Goal: Task Accomplishment & Management: Complete application form

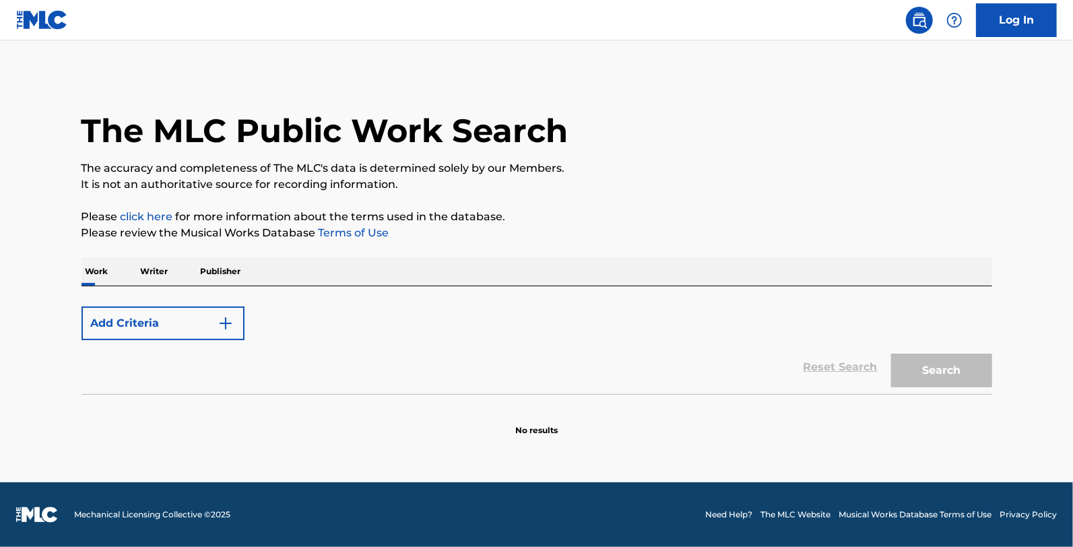
click at [166, 323] on button "Add Criteria" at bounding box center [162, 323] width 163 height 34
click at [816, 133] on div "The MLC Public Work Search" at bounding box center [536, 123] width 911 height 98
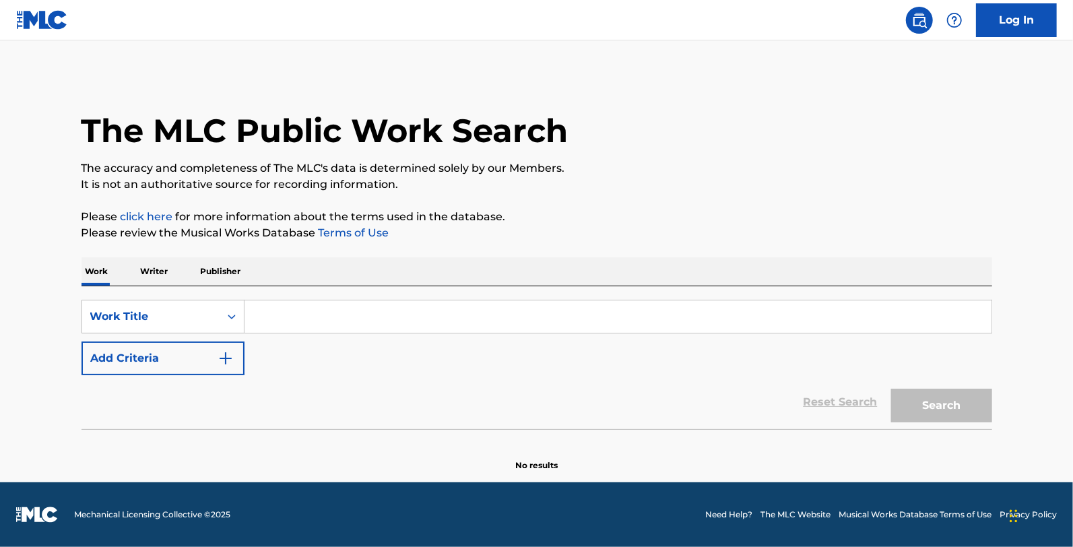
click at [308, 320] on input "Search Form" at bounding box center [617, 316] width 747 height 32
paste input "I'm Gonna Do What I Said I'd Do"
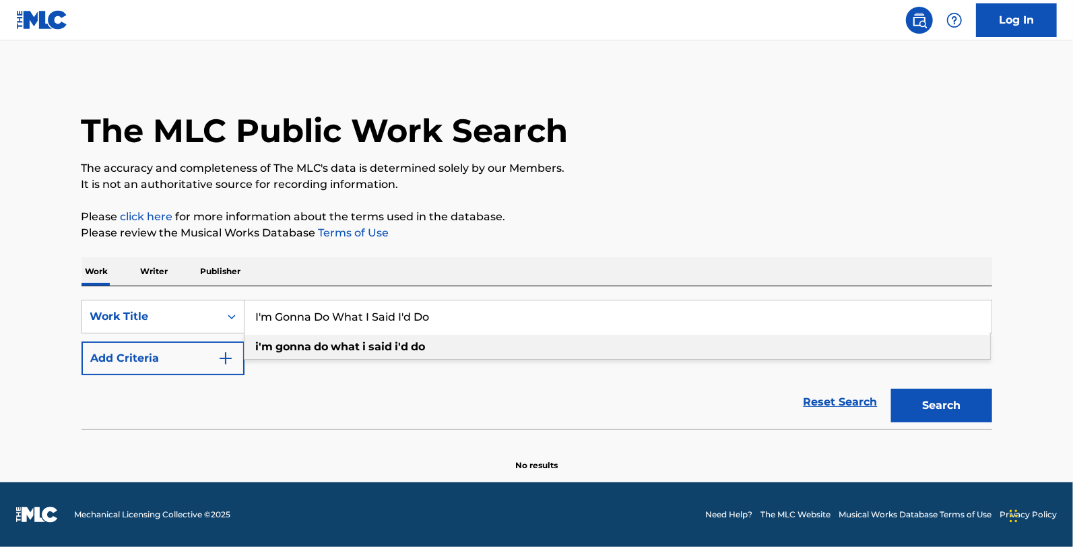
type input "I'm Gonna Do What I Said I'd Do"
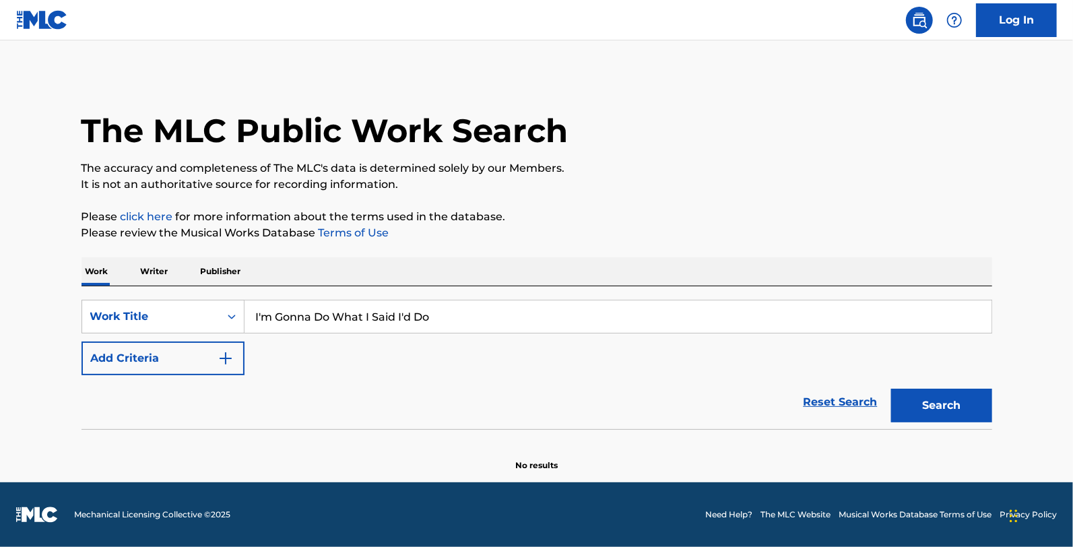
click at [960, 411] on button "Search" at bounding box center [941, 406] width 101 height 34
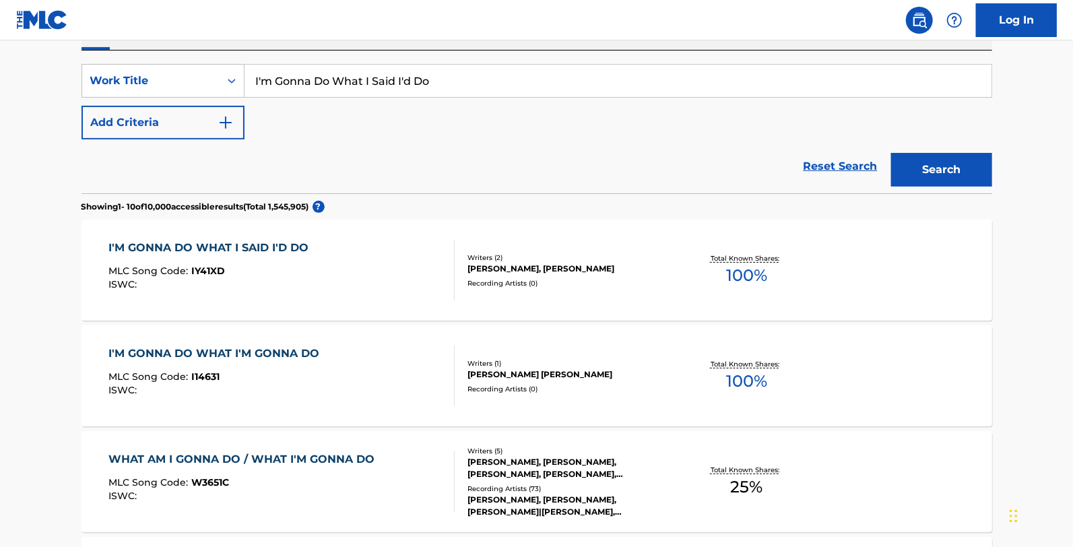
scroll to position [264, 0]
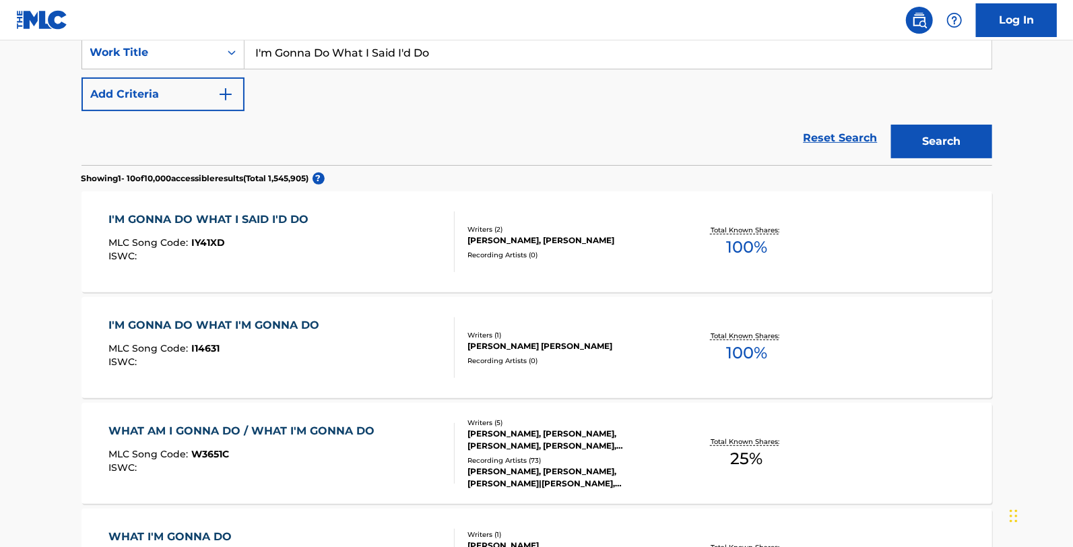
click at [385, 246] on div "I'M GONNA DO WHAT I SAID I'D DO MLC Song Code : IY41XD ISWC :" at bounding box center [281, 241] width 346 height 61
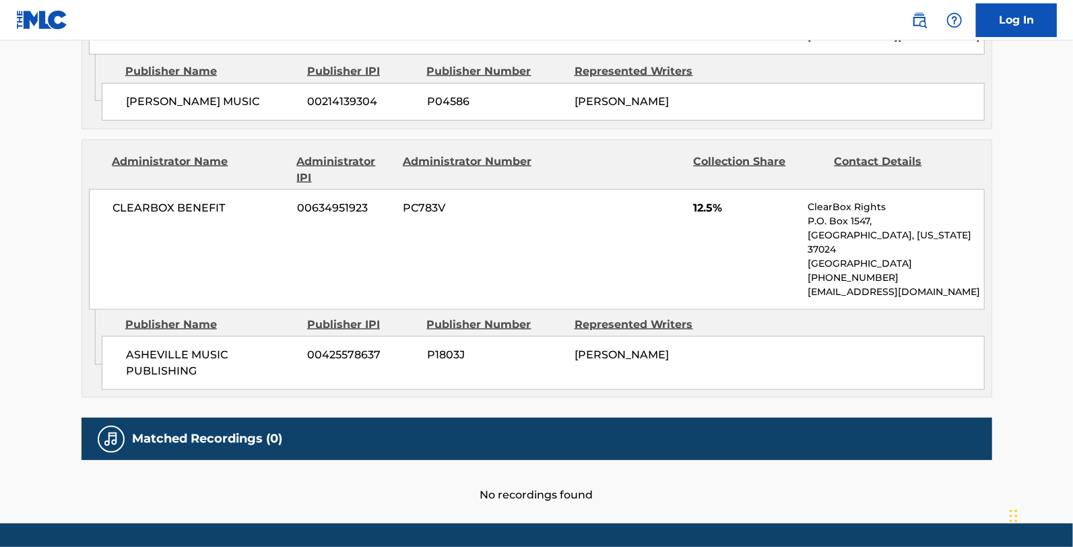
scroll to position [1000, 0]
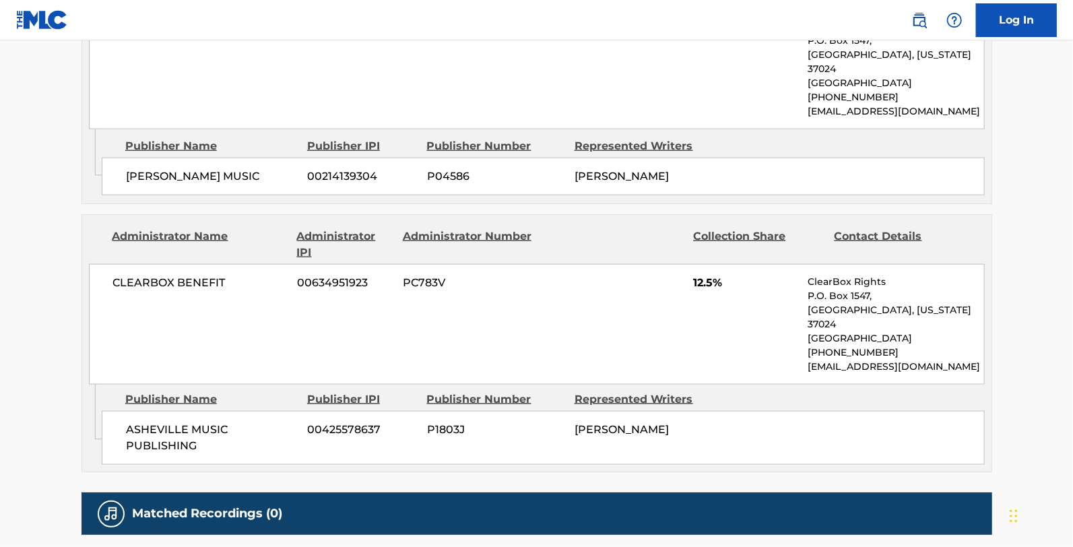
click at [47, 15] on img at bounding box center [42, 20] width 52 height 20
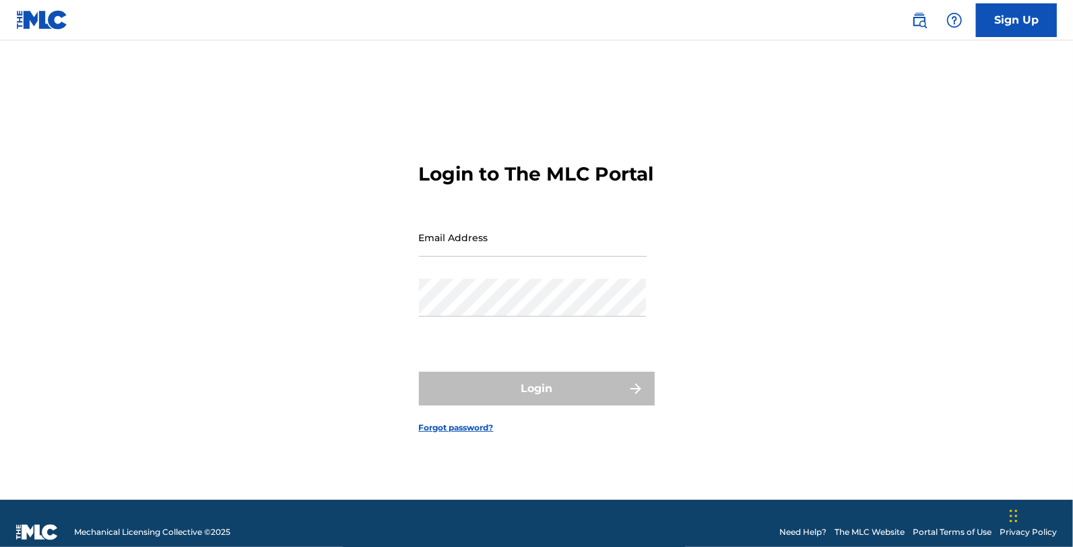
click at [527, 244] on input "Email Address" at bounding box center [533, 237] width 228 height 38
type input "[EMAIL_ADDRESS][DOMAIN_NAME]"
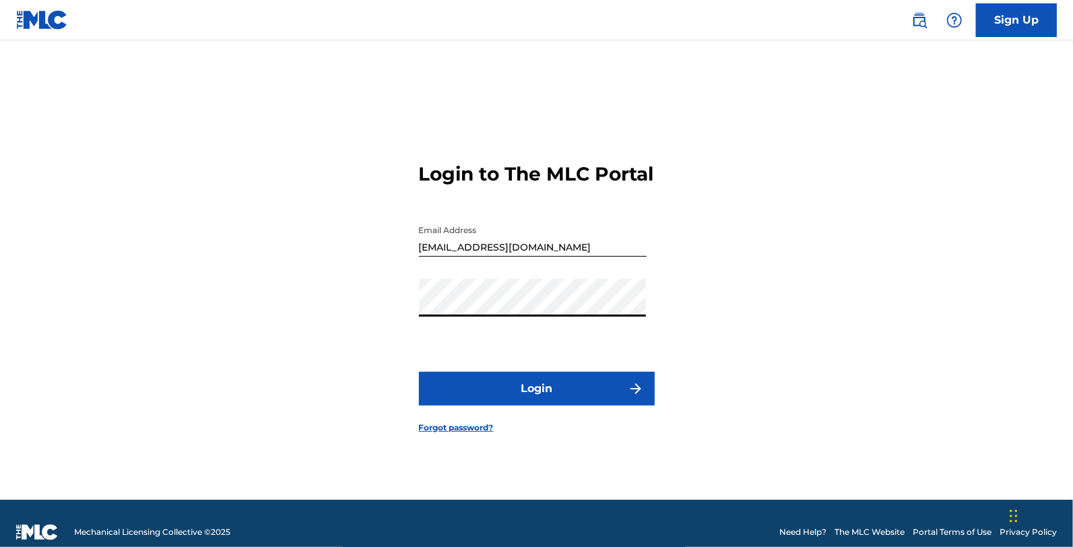
click at [498, 396] on button "Login" at bounding box center [537, 389] width 236 height 34
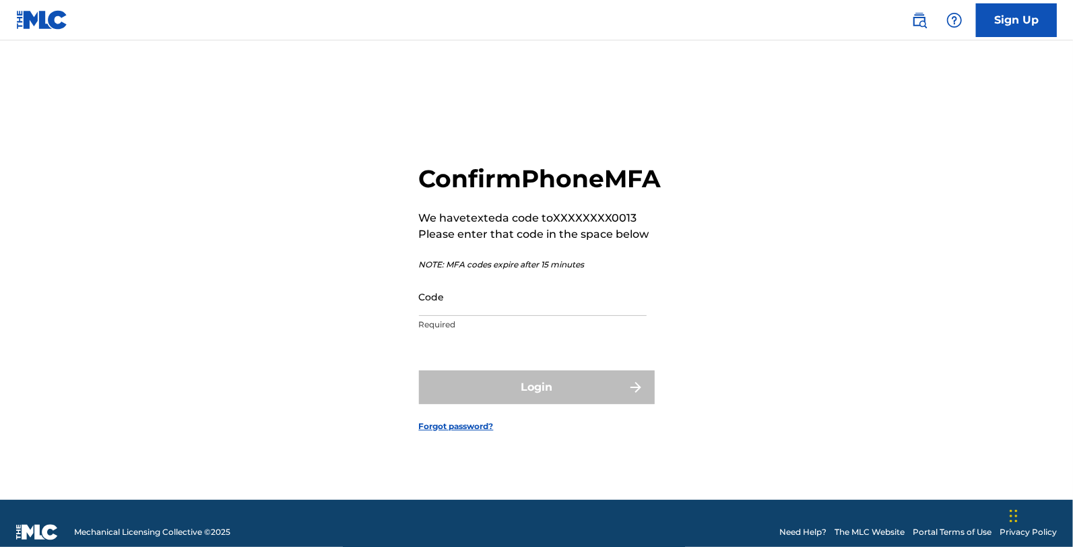
click at [576, 296] on input "Code" at bounding box center [533, 296] width 228 height 38
type input "8"
type input "951413"
click at [419, 370] on button "Login" at bounding box center [537, 387] width 236 height 34
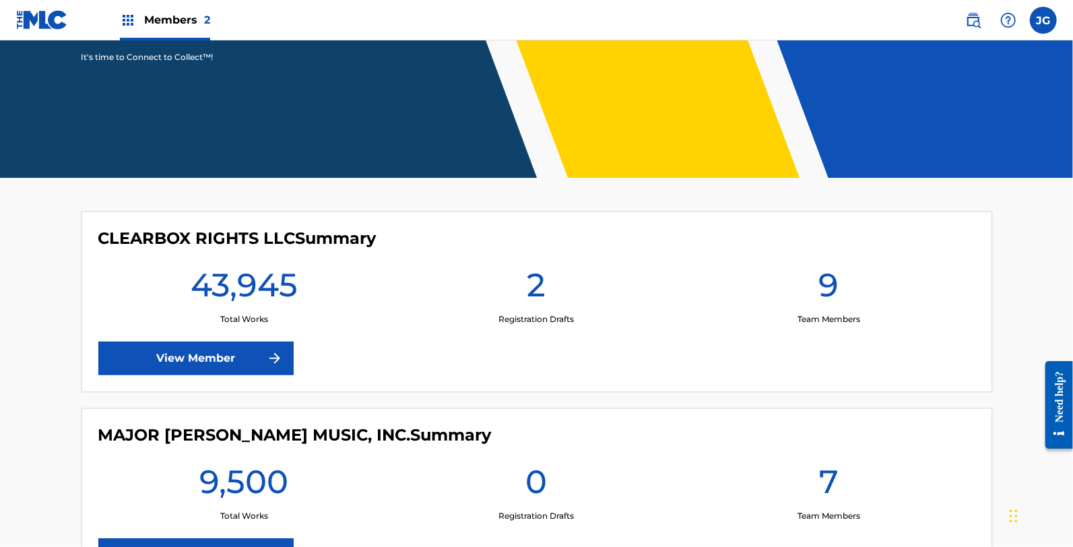
scroll to position [224, 0]
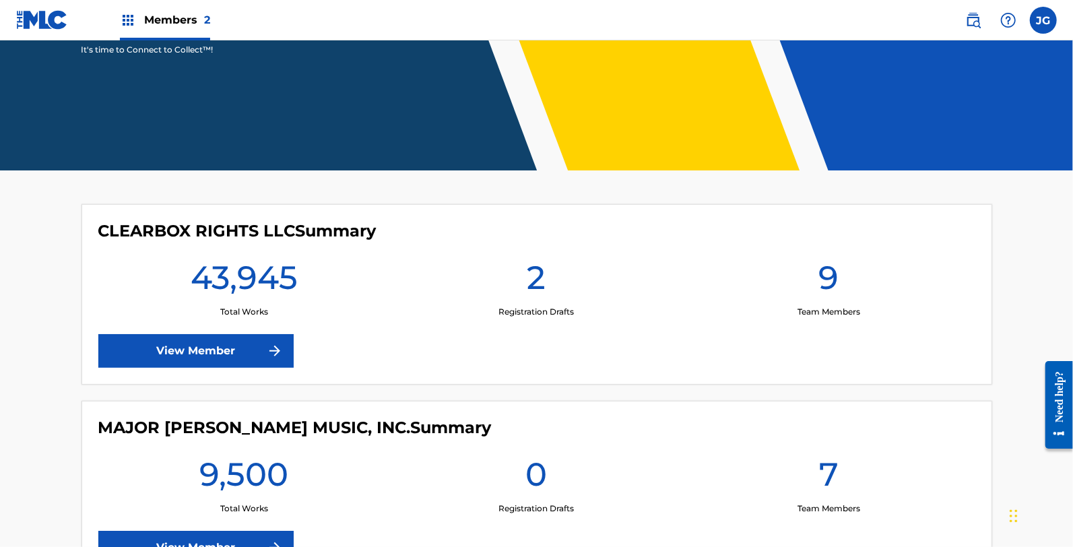
click at [259, 367] on link "View Member" at bounding box center [195, 351] width 195 height 34
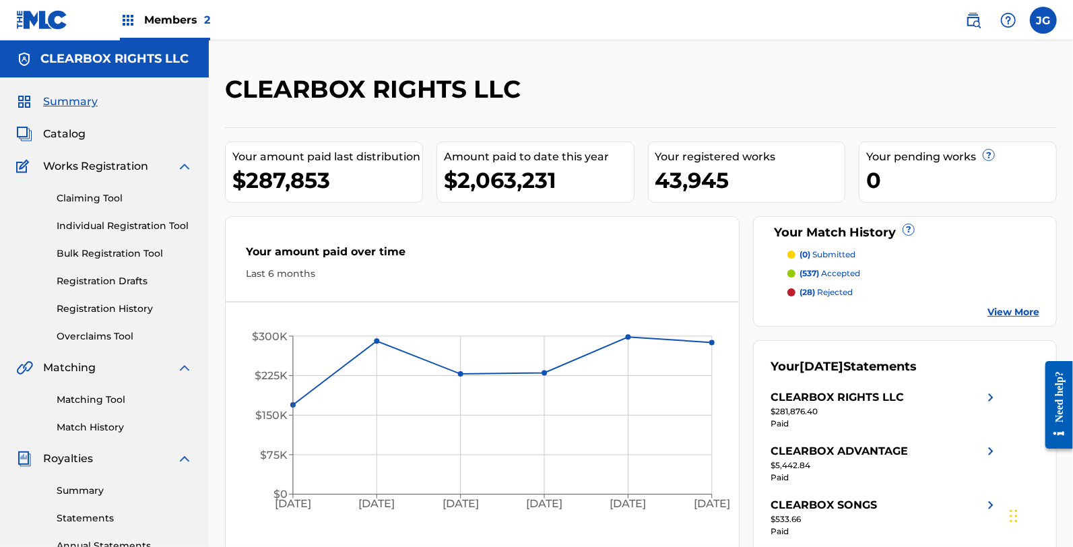
click at [71, 132] on span "Catalog" at bounding box center [64, 134] width 42 height 16
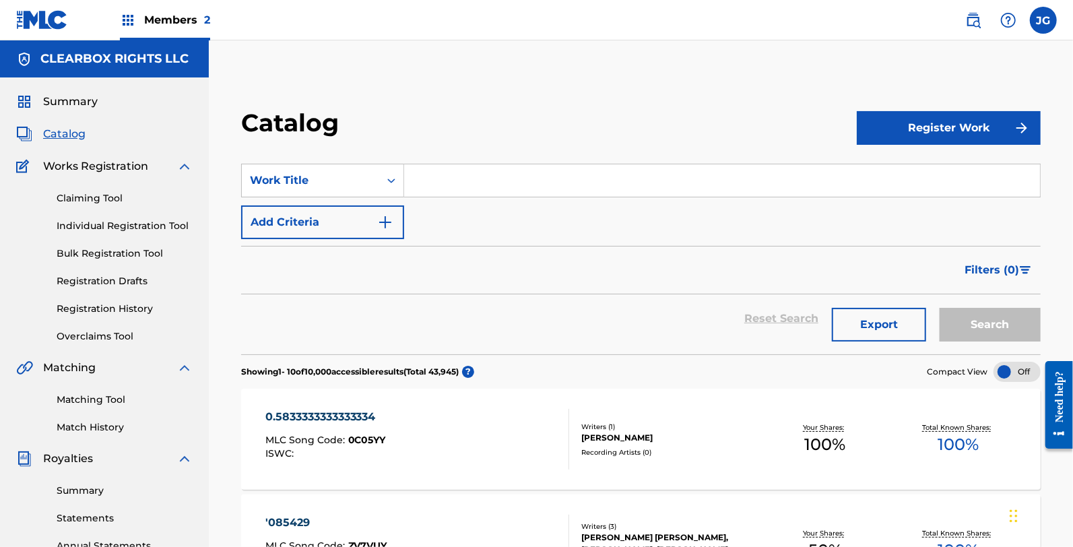
click at [112, 224] on link "Individual Registration Tool" at bounding box center [125, 226] width 136 height 14
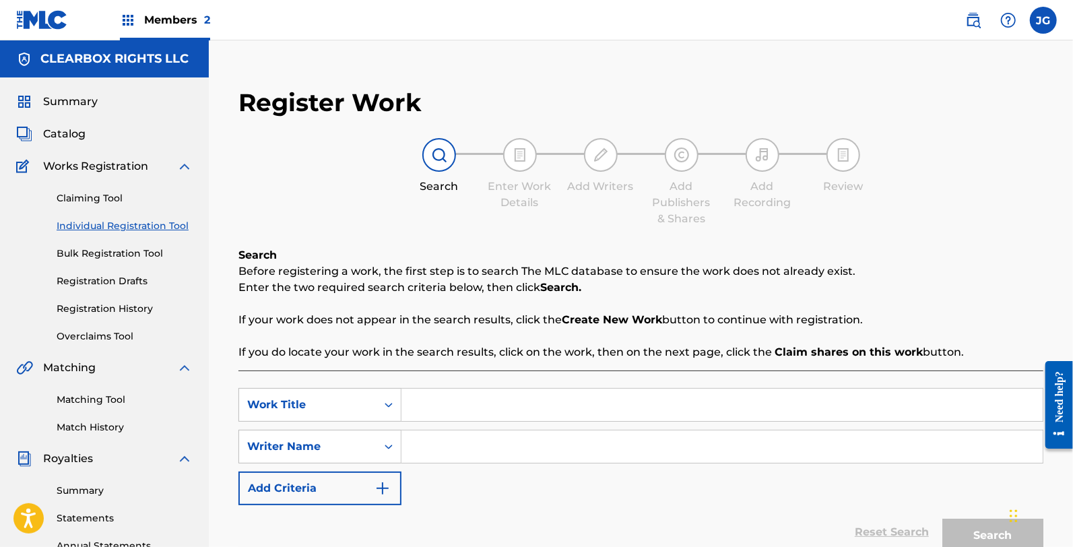
click at [56, 126] on span "Catalog" at bounding box center [64, 134] width 42 height 16
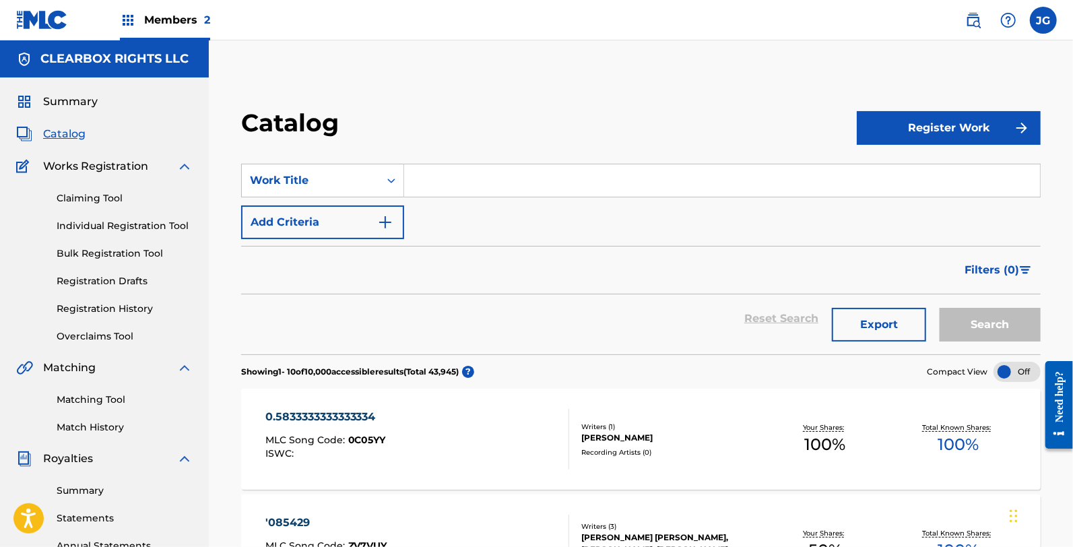
click at [108, 199] on link "Claiming Tool" at bounding box center [125, 198] width 136 height 14
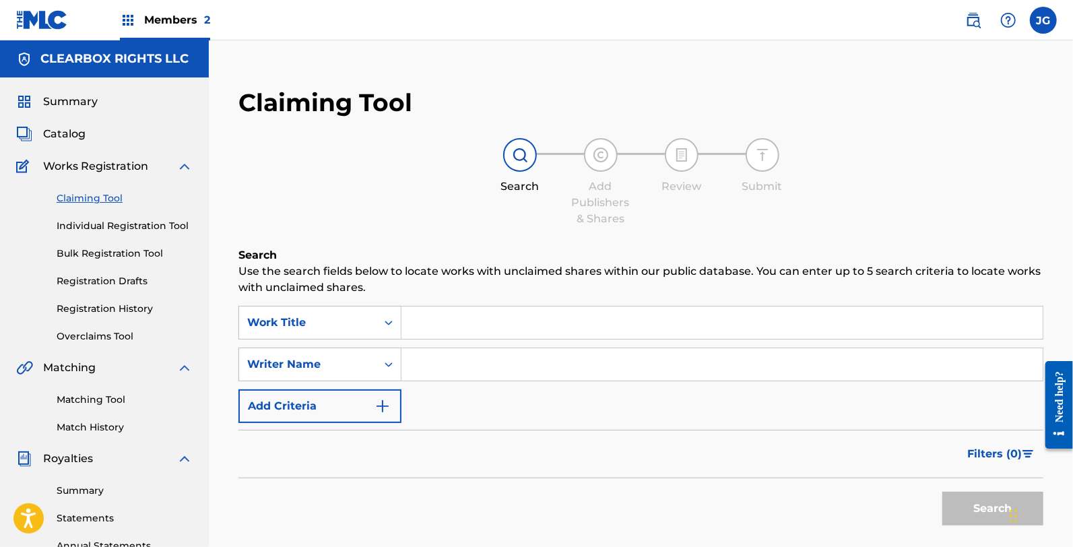
click at [124, 221] on link "Individual Registration Tool" at bounding box center [125, 226] width 136 height 14
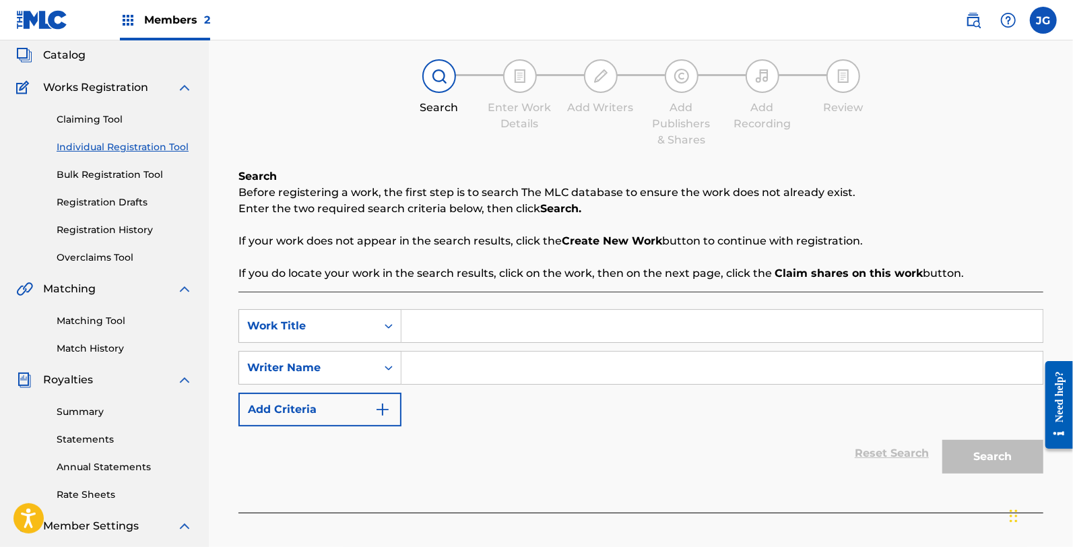
scroll to position [150, 0]
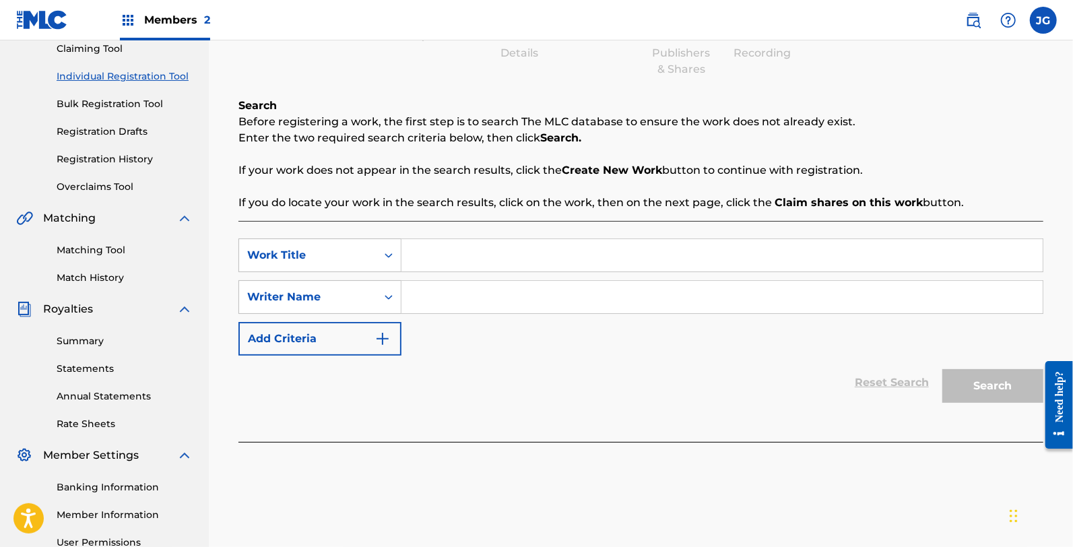
click at [459, 254] on input "Search Form" at bounding box center [721, 255] width 641 height 32
type input "the fishing pole"
click at [457, 280] on div "Search Form" at bounding box center [722, 297] width 642 height 34
click at [449, 286] on input "Search Form" at bounding box center [721, 297] width 641 height 32
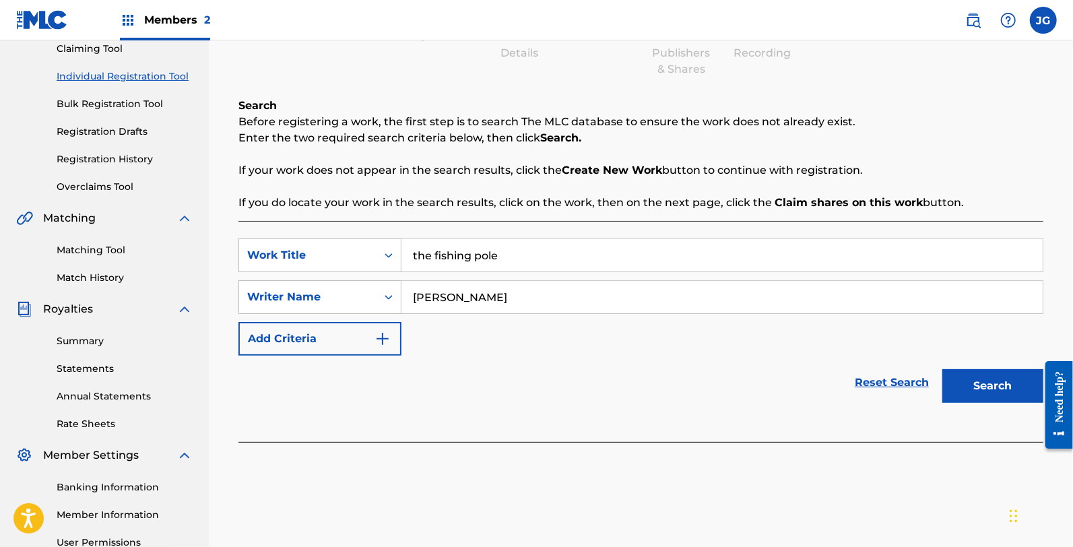
type input "[PERSON_NAME]"
click at [942, 369] on button "Search" at bounding box center [992, 386] width 101 height 34
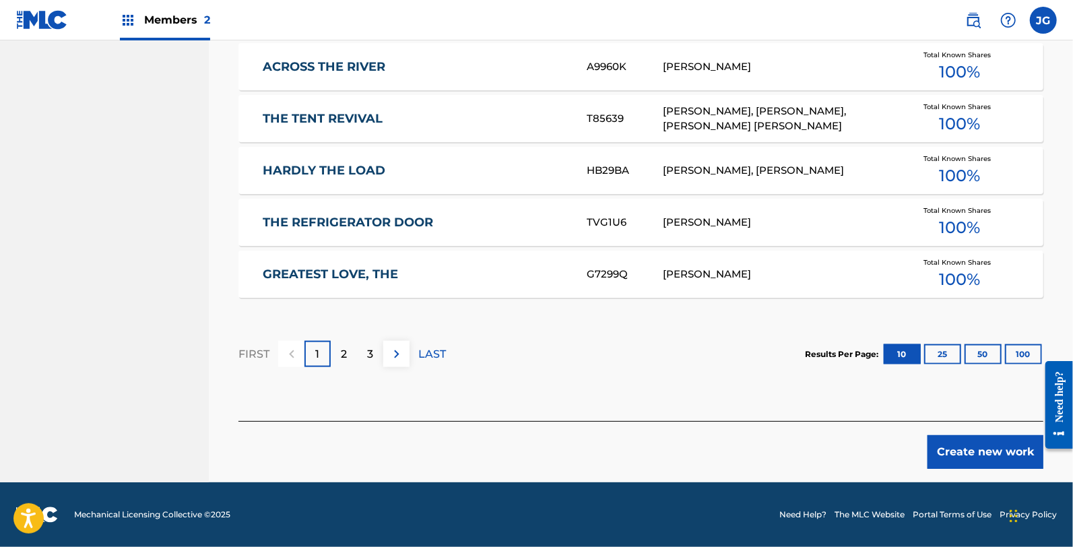
click at [1007, 463] on button "Create new work" at bounding box center [985, 452] width 116 height 34
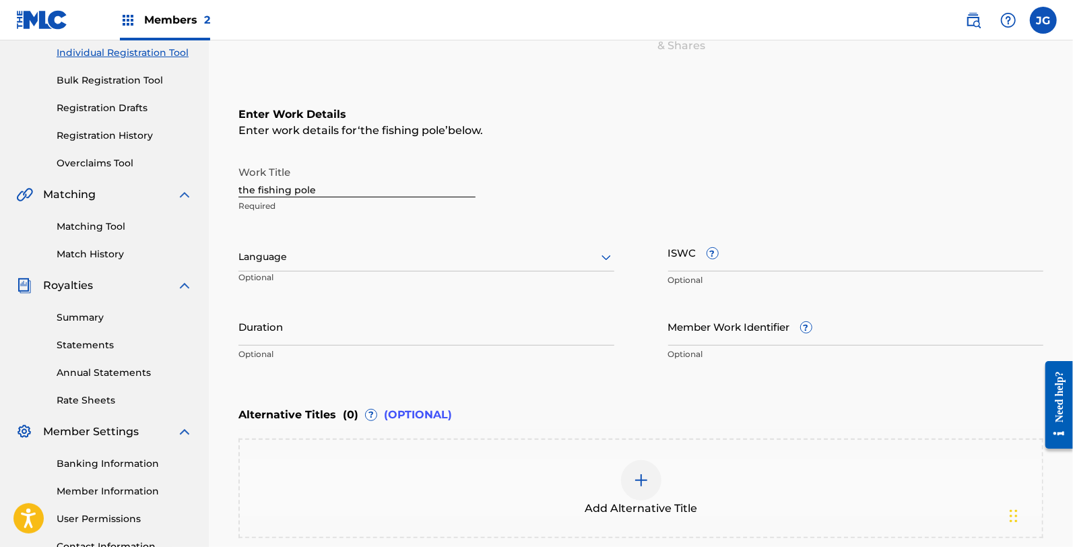
scroll to position [172, 0]
drag, startPoint x: 378, startPoint y: 187, endPoint x: 148, endPoint y: 180, distance: 229.7
click at [148, 180] on main "CLEARBOX RIGHTS LLC Summary Catalog Works Registration Claiming Tool Individual…" at bounding box center [536, 251] width 1073 height 766
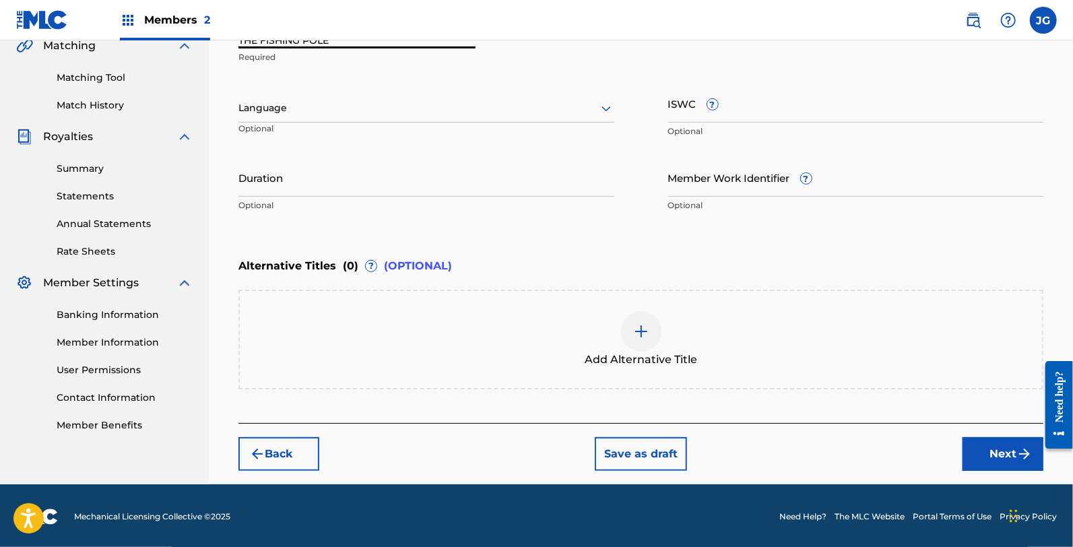
type input "THE FISHING POLE"
click at [1026, 446] on img "submit" at bounding box center [1024, 454] width 16 height 16
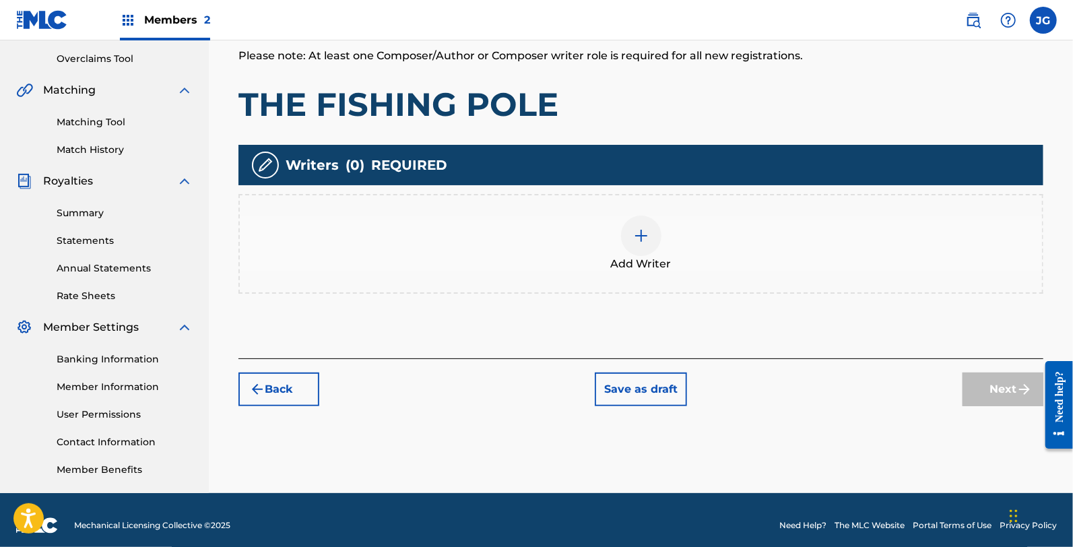
scroll to position [285, 0]
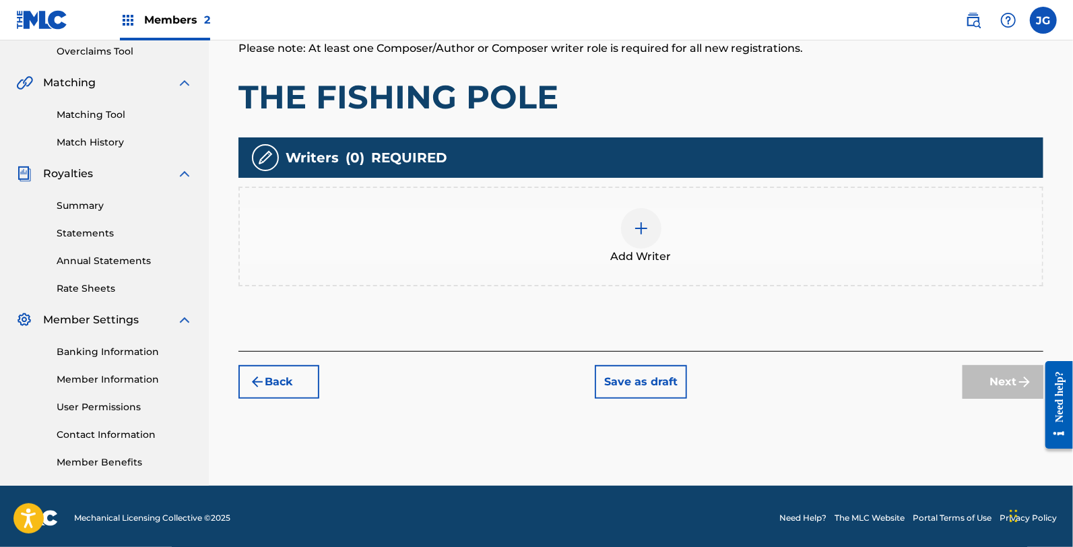
click at [445, 281] on div "Add Writer" at bounding box center [640, 237] width 805 height 100
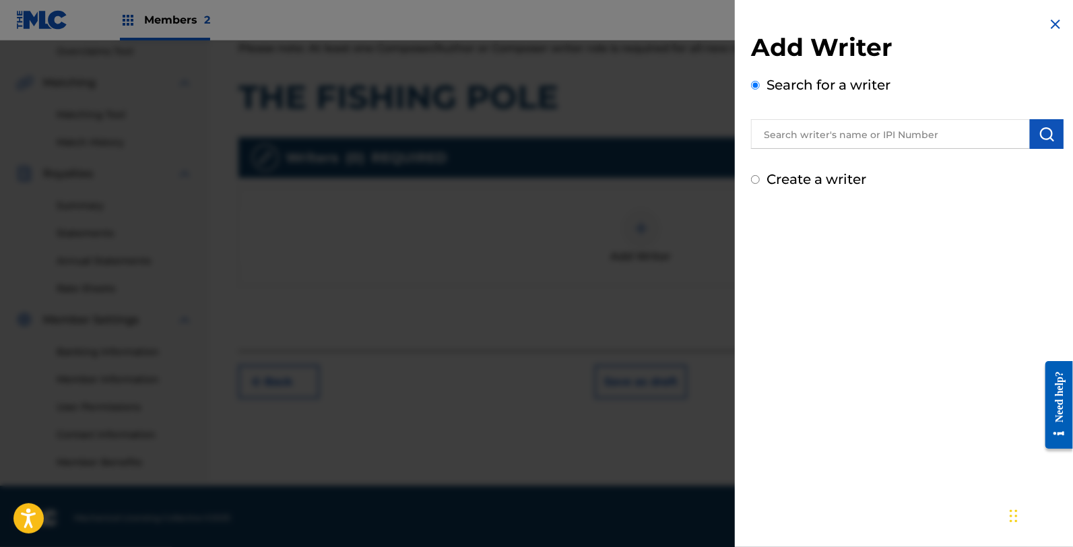
click at [873, 123] on input "text" at bounding box center [890, 134] width 279 height 30
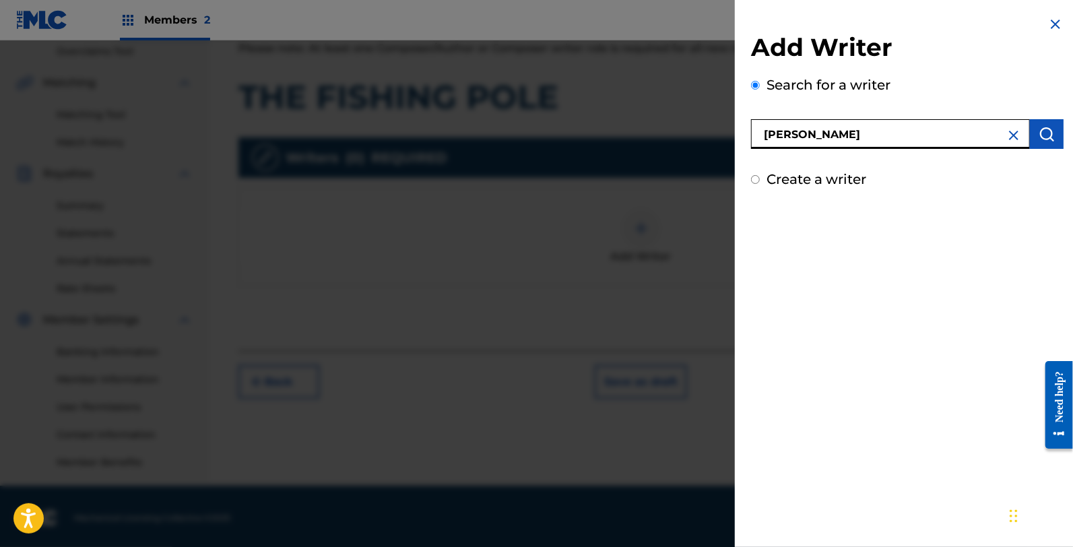
type input "[PERSON_NAME]"
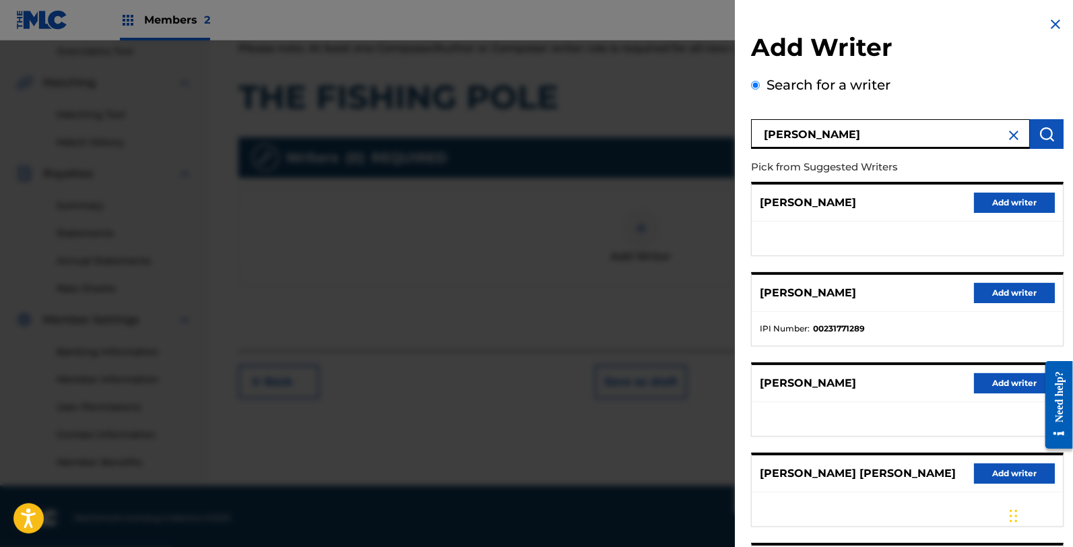
click at [1002, 293] on button "Add writer" at bounding box center [1014, 293] width 81 height 20
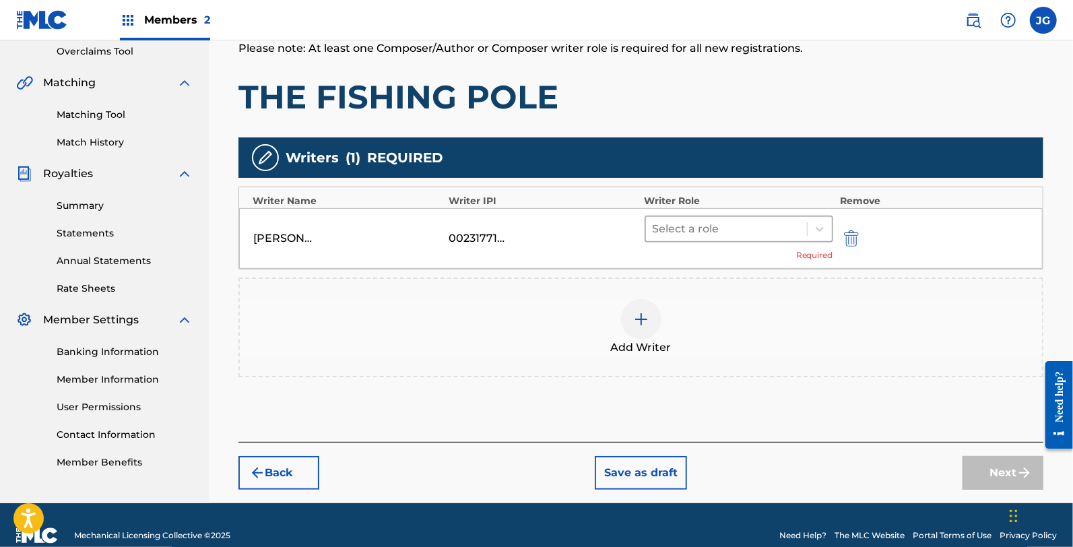
click at [717, 220] on div at bounding box center [726, 229] width 147 height 19
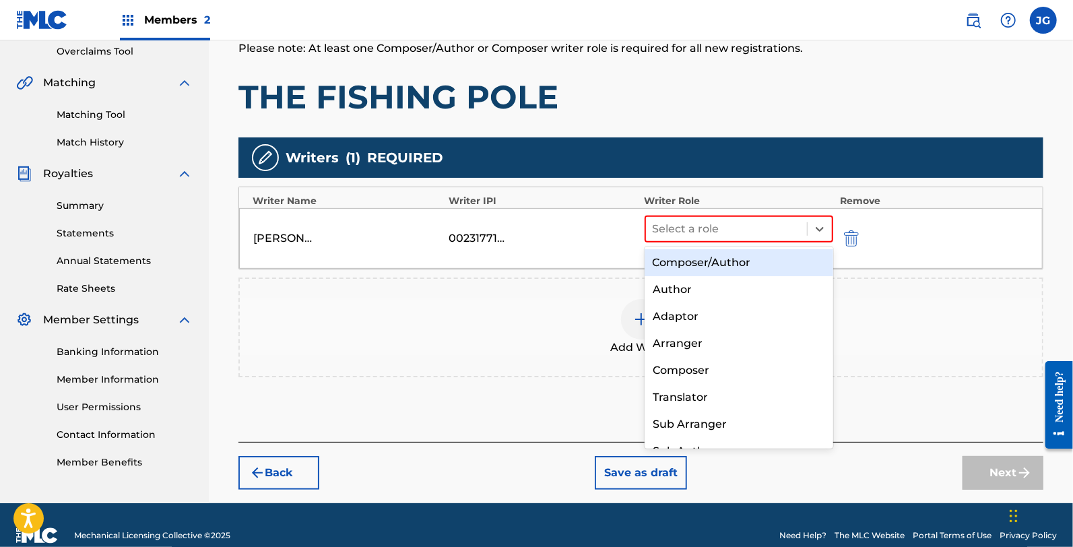
click at [717, 260] on div "Composer/Author" at bounding box center [739, 262] width 189 height 27
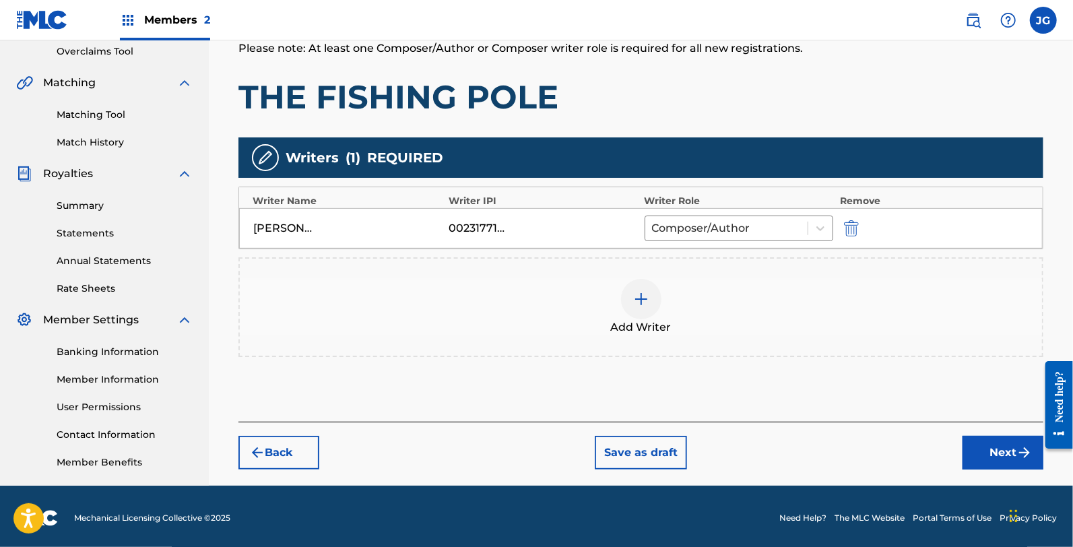
click at [689, 306] on div "Add Writer" at bounding box center [641, 307] width 802 height 57
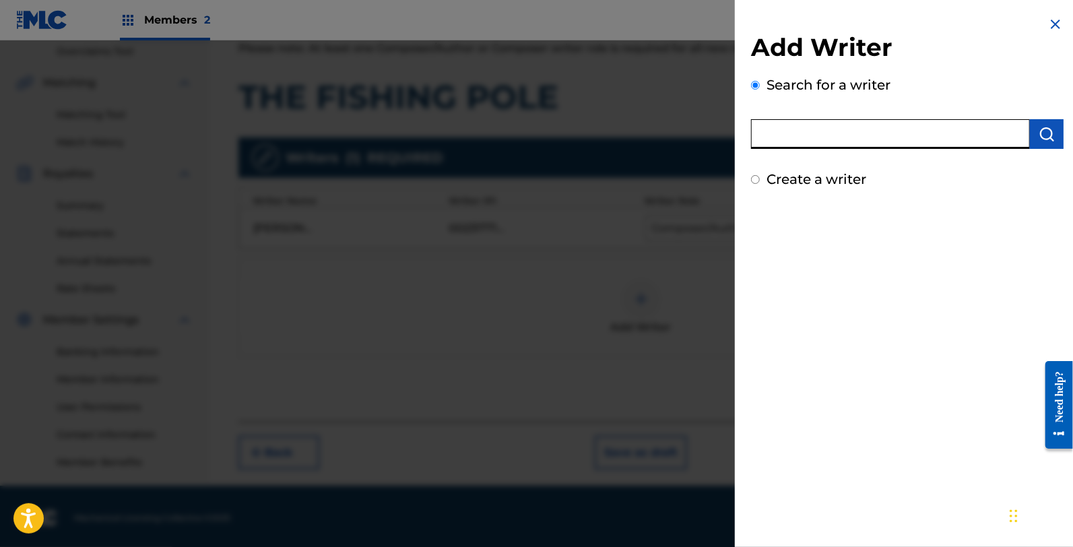
click at [907, 148] on input "text" at bounding box center [890, 134] width 279 height 30
type input "[PERSON_NAME]"
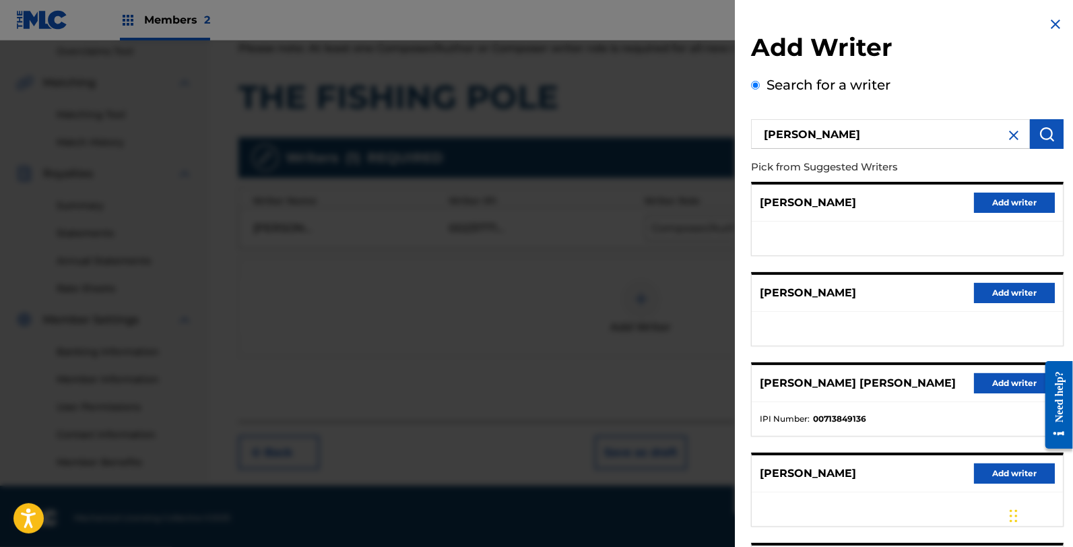
click at [985, 300] on button "Add writer" at bounding box center [1014, 293] width 81 height 20
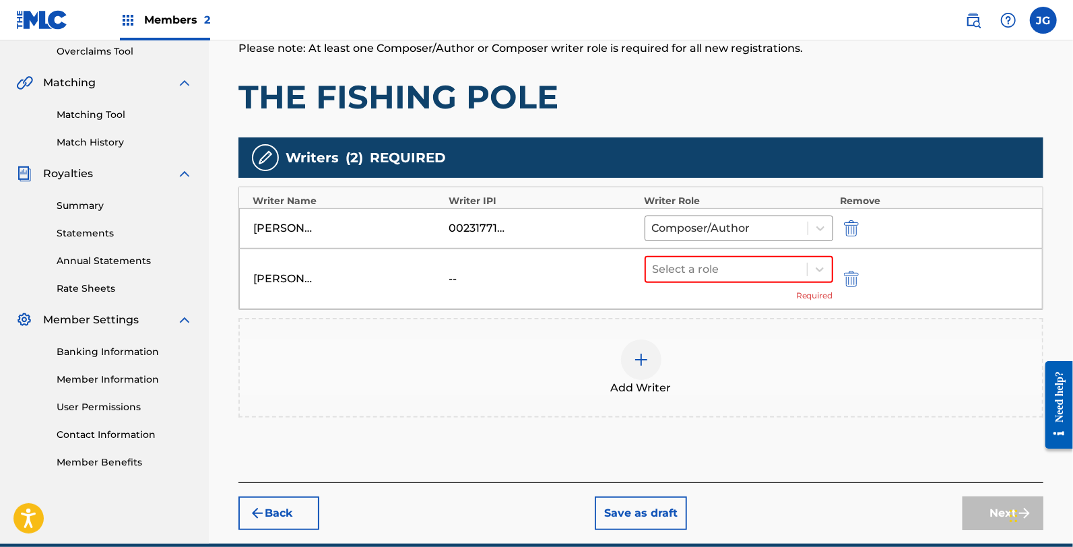
drag, startPoint x: 663, startPoint y: 257, endPoint x: 679, endPoint y: 284, distance: 31.4
click at [664, 260] on div "Select a role" at bounding box center [726, 269] width 161 height 24
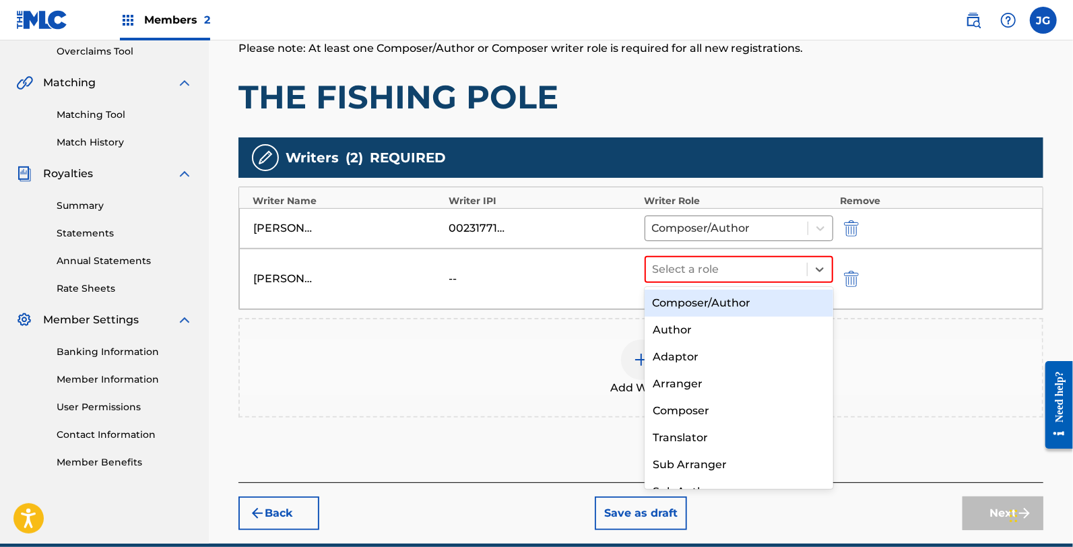
click at [688, 291] on div "8 results available. Use Up and Down to choose options, press Enter to select t…" at bounding box center [739, 279] width 189 height 46
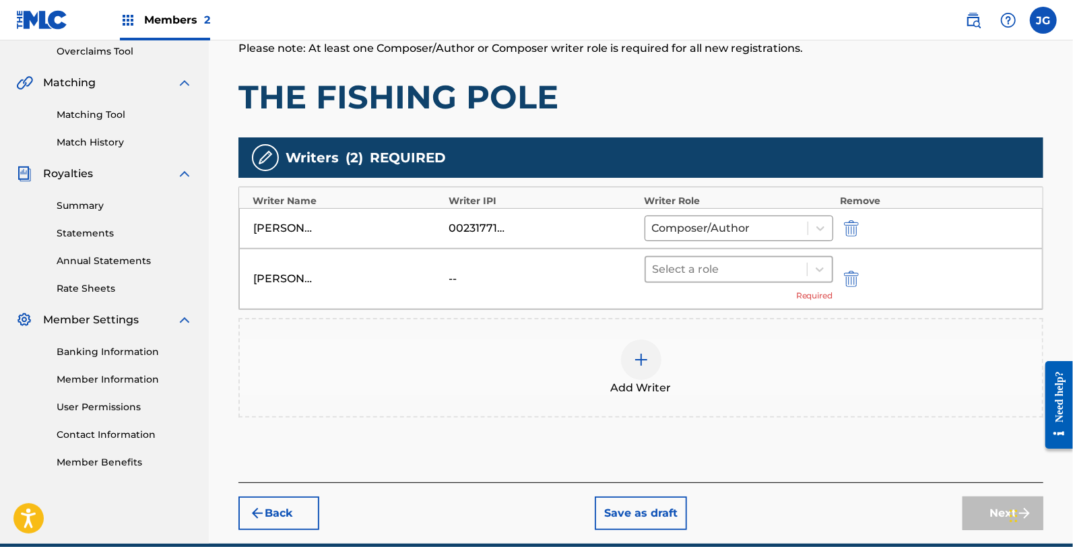
click at [709, 276] on div at bounding box center [726, 269] width 147 height 19
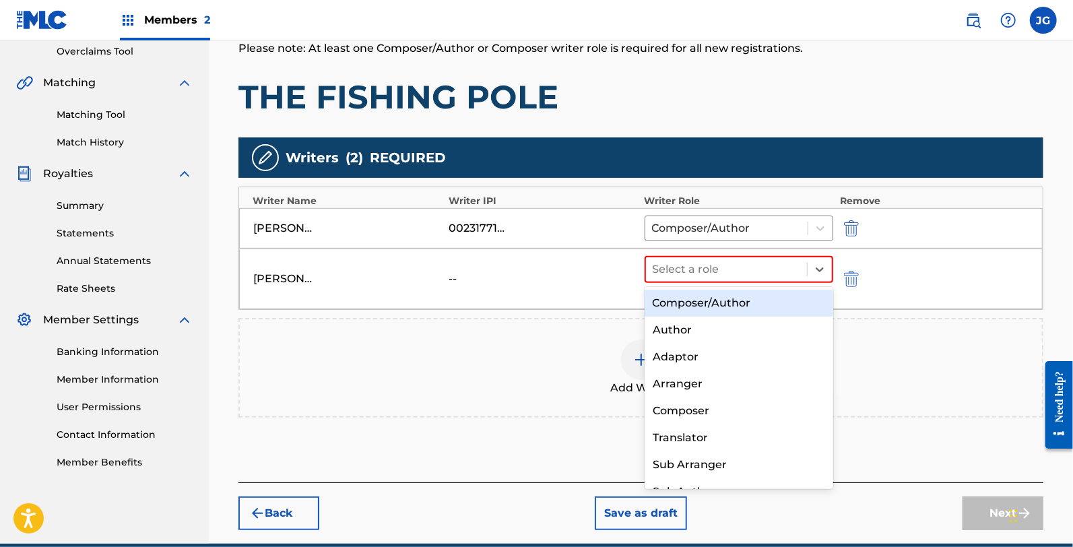
click at [714, 314] on div "Composer/Author" at bounding box center [739, 303] width 189 height 27
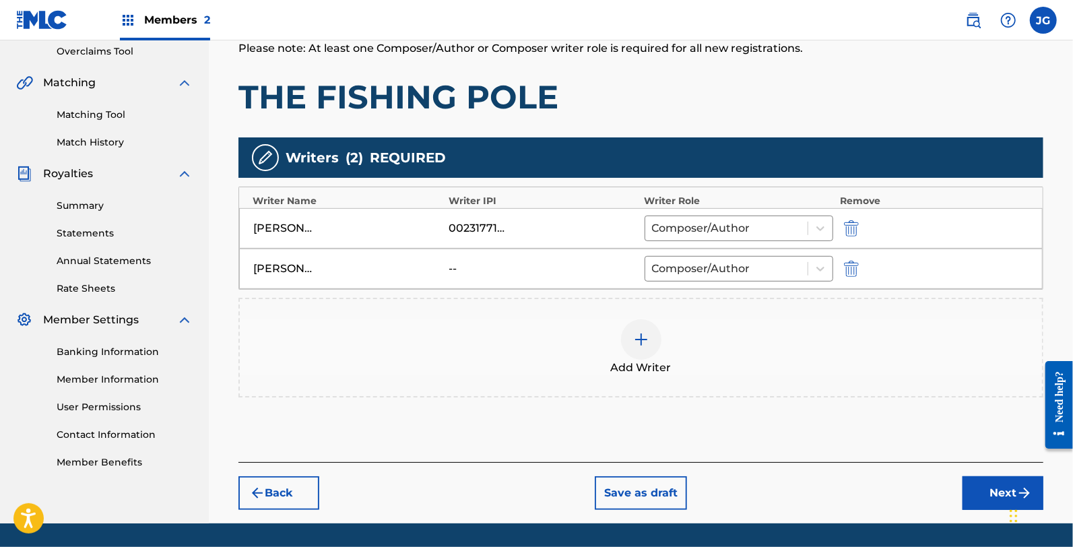
click at [854, 229] on img "submit" at bounding box center [851, 228] width 15 height 16
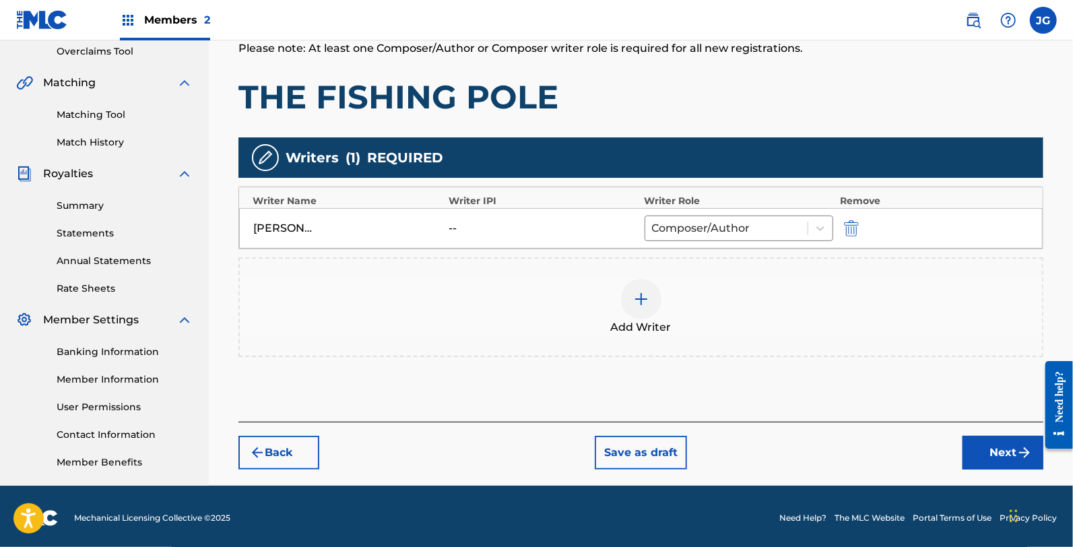
click at [690, 261] on div "Add Writer" at bounding box center [640, 307] width 805 height 100
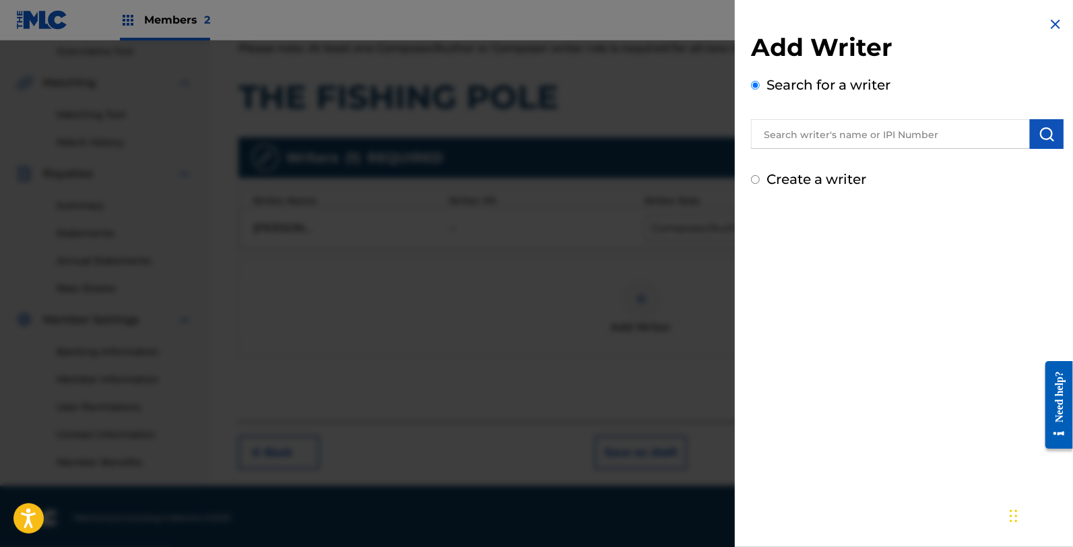
click at [812, 139] on input "text" at bounding box center [890, 134] width 279 height 30
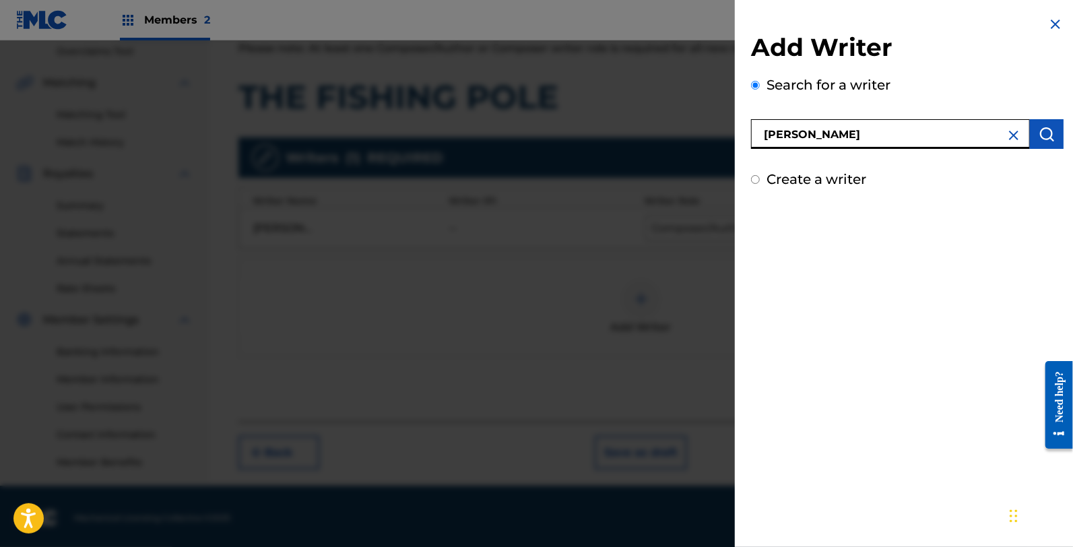
type input "[PERSON_NAME]"
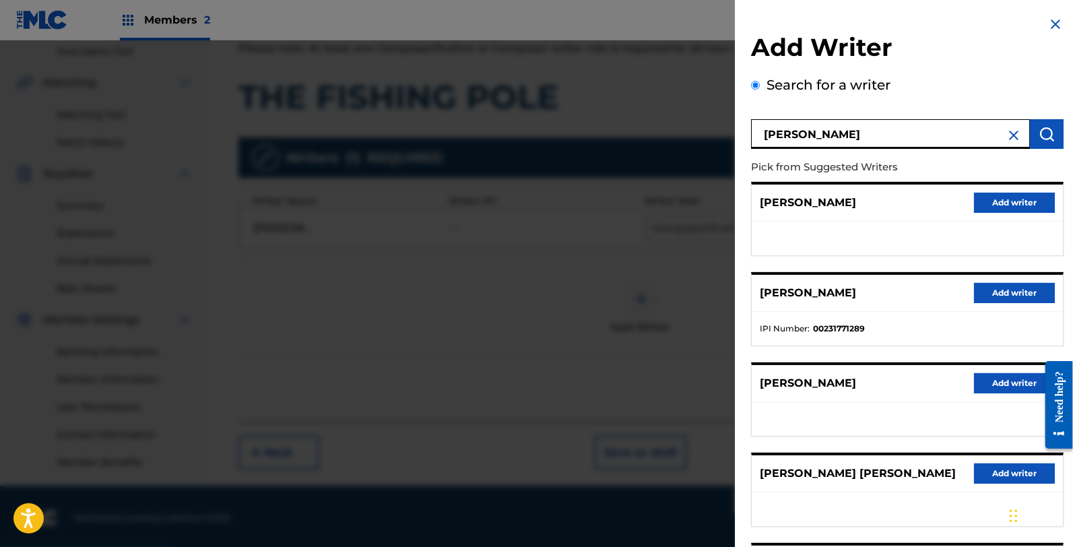
click at [1013, 207] on button "Add writer" at bounding box center [1014, 203] width 81 height 20
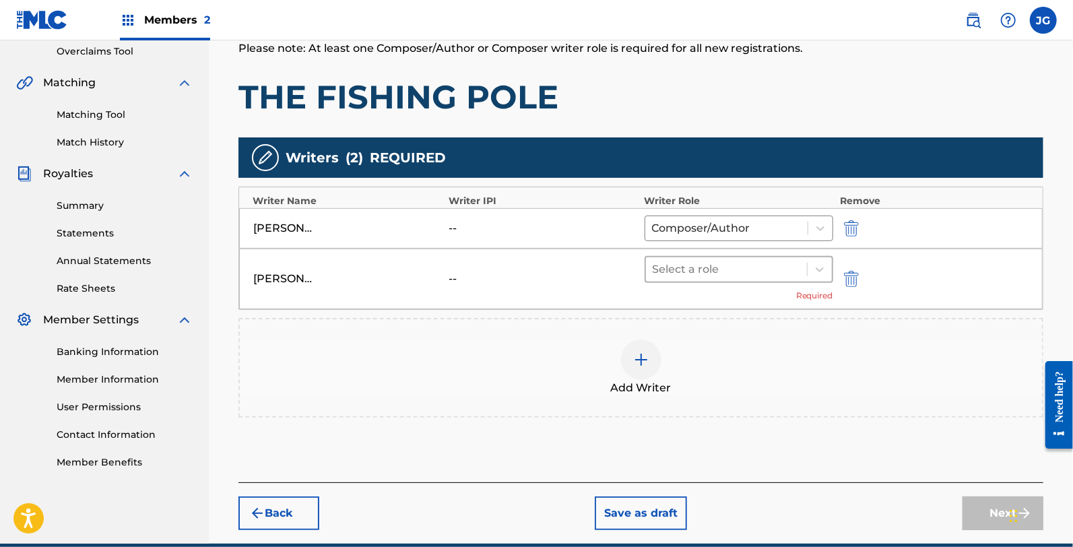
click at [653, 267] on input "text" at bounding box center [654, 269] width 3 height 16
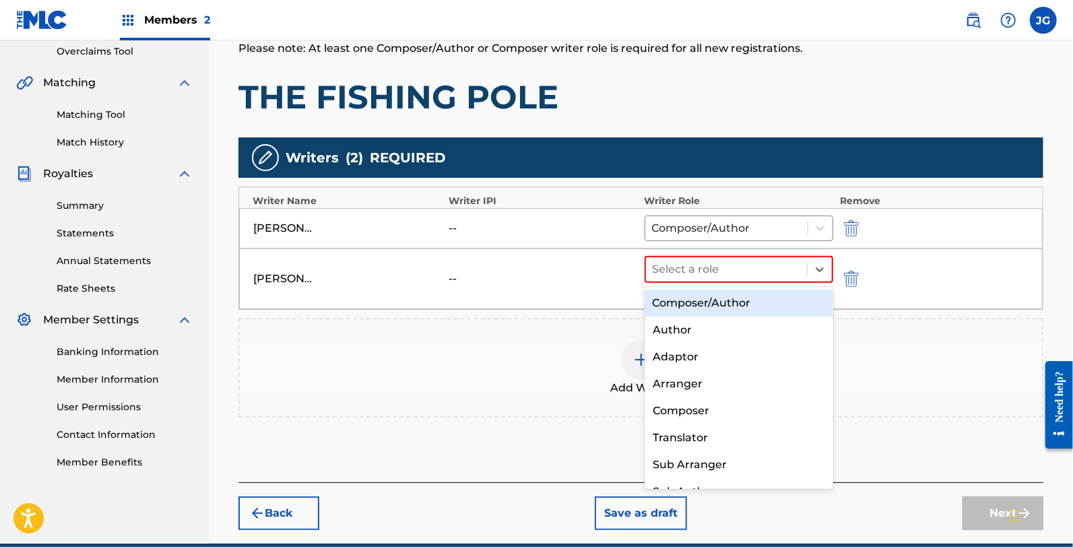
click at [707, 294] on div "Composer/Author" at bounding box center [739, 303] width 189 height 27
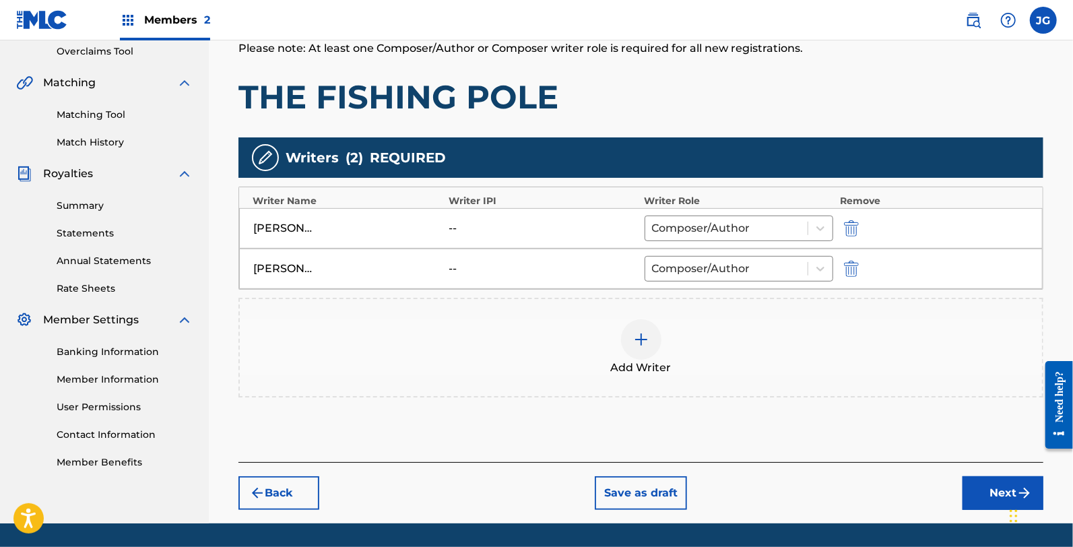
click at [977, 482] on button "Next" at bounding box center [1002, 493] width 81 height 34
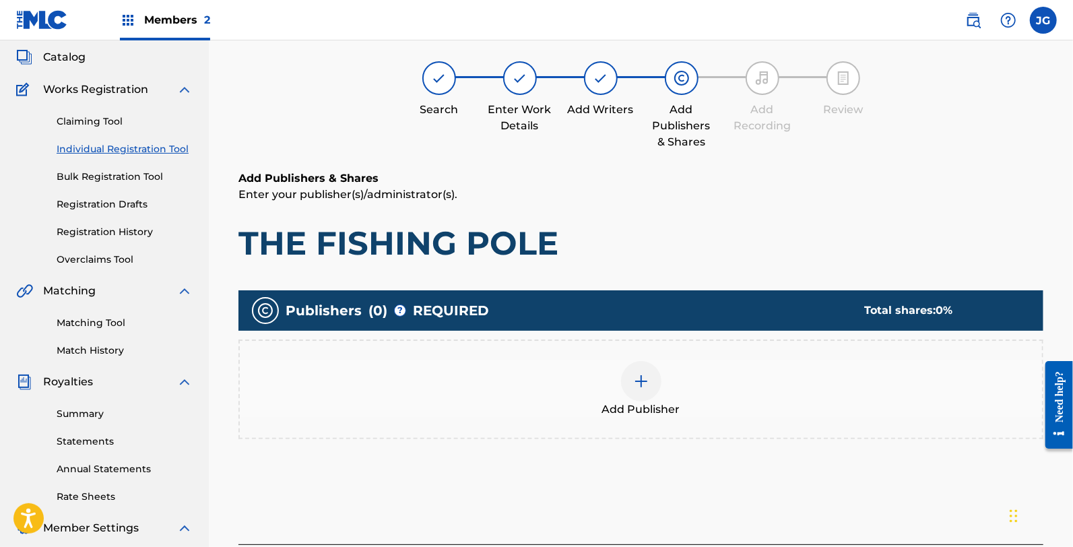
scroll to position [61, 0]
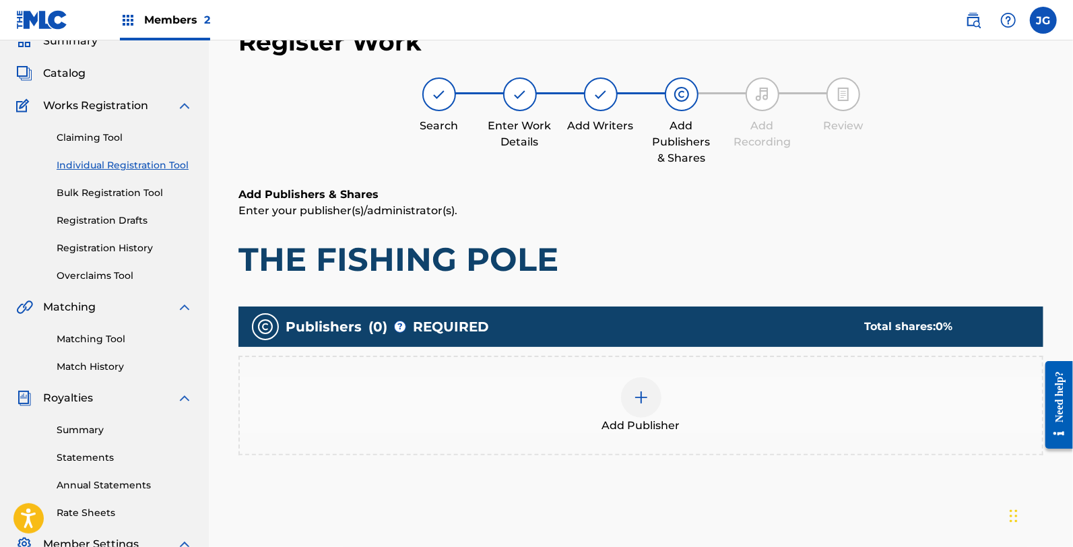
click at [742, 425] on div "Add Publisher" at bounding box center [641, 405] width 802 height 57
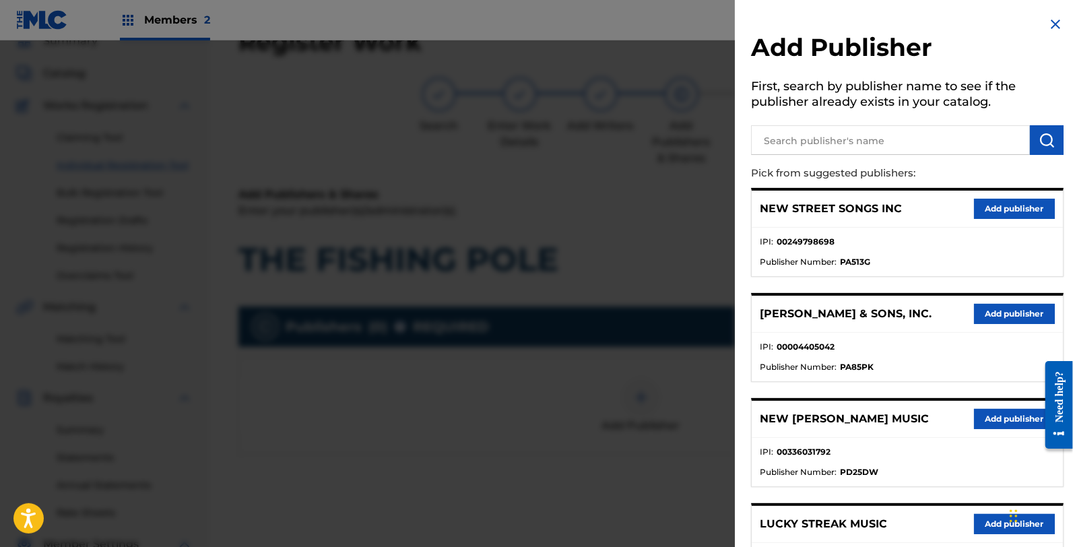
click at [811, 139] on input "text" at bounding box center [890, 140] width 279 height 30
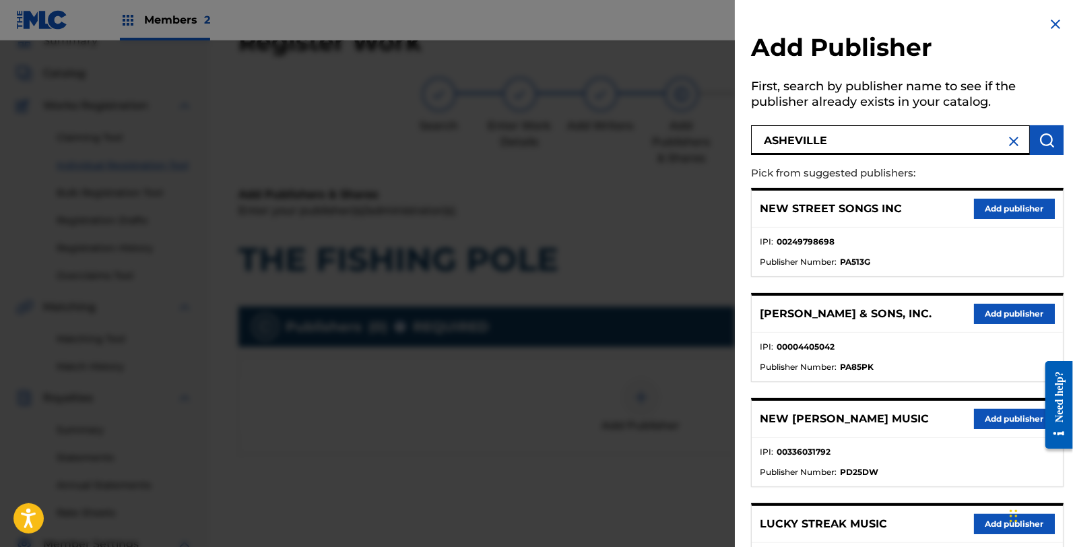
type input "ASHEVILLE"
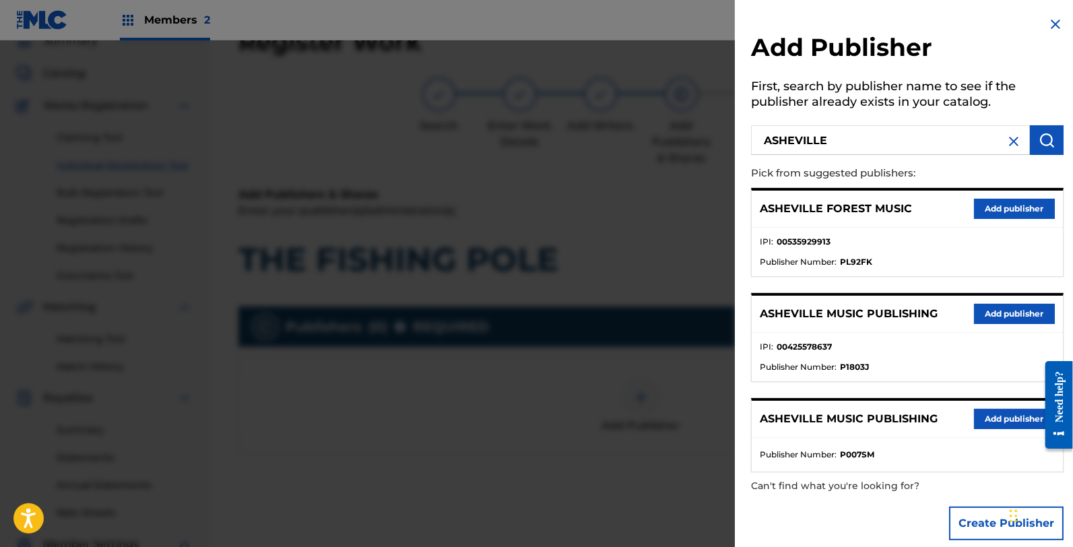
click at [988, 308] on button "Add publisher" at bounding box center [1014, 314] width 81 height 20
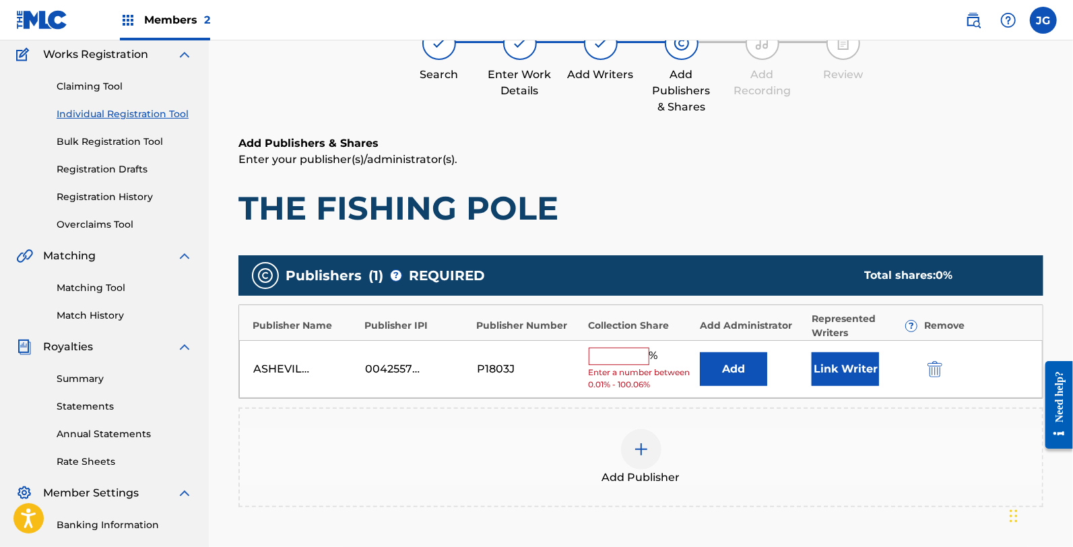
scroll to position [135, 0]
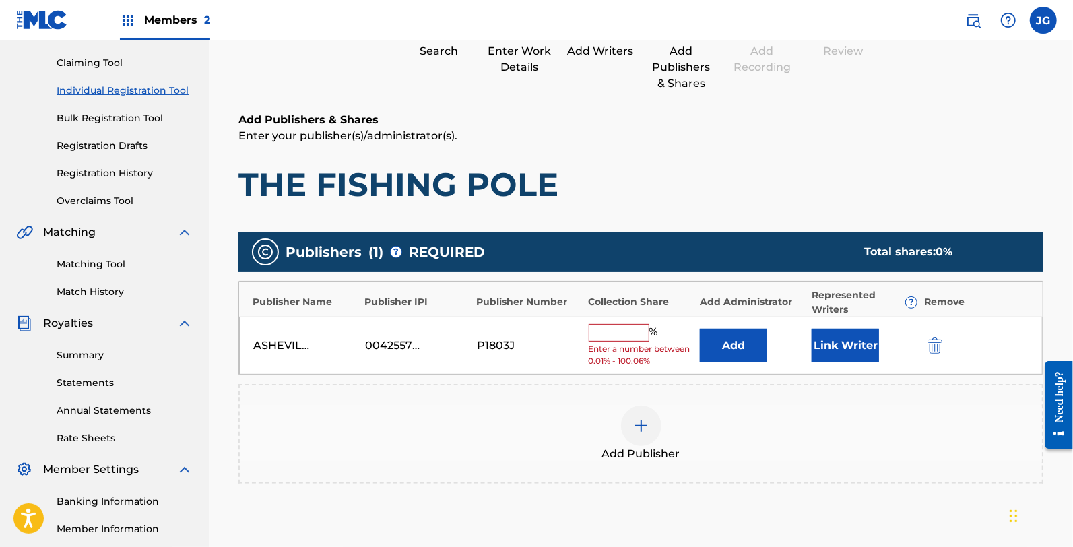
click at [742, 340] on button "Add" at bounding box center [733, 346] width 67 height 34
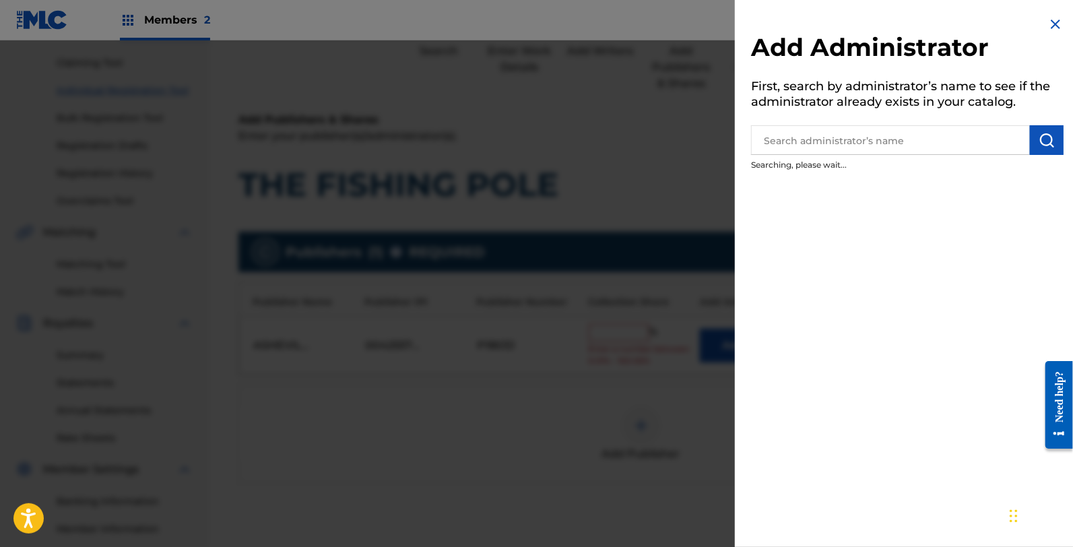
click at [803, 140] on input "text" at bounding box center [890, 140] width 279 height 30
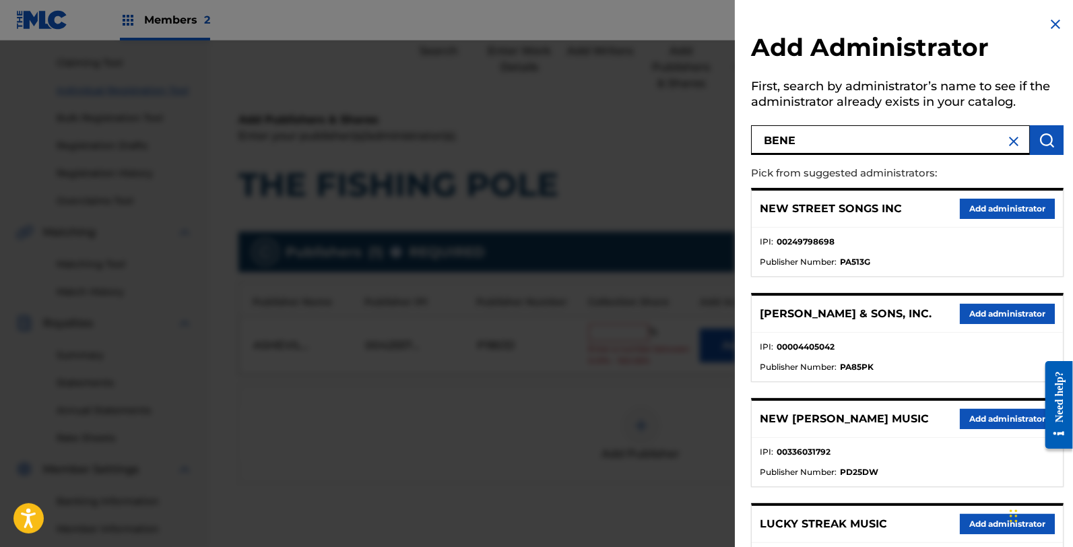
type input "BENE"
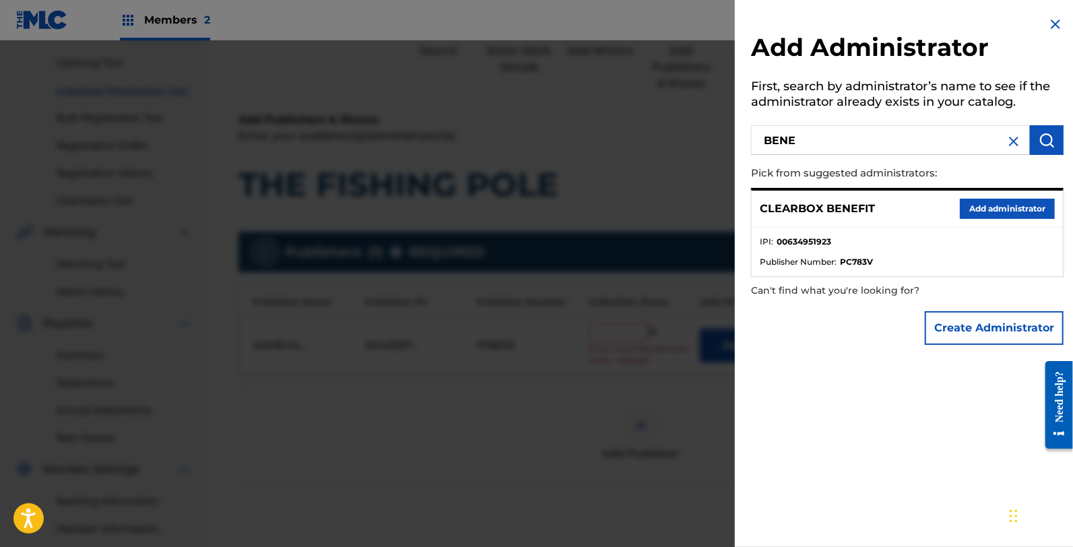
drag, startPoint x: 1045, startPoint y: 214, endPoint x: 944, endPoint y: 234, distance: 103.6
click at [1039, 212] on button "Add administrator" at bounding box center [1007, 209] width 95 height 20
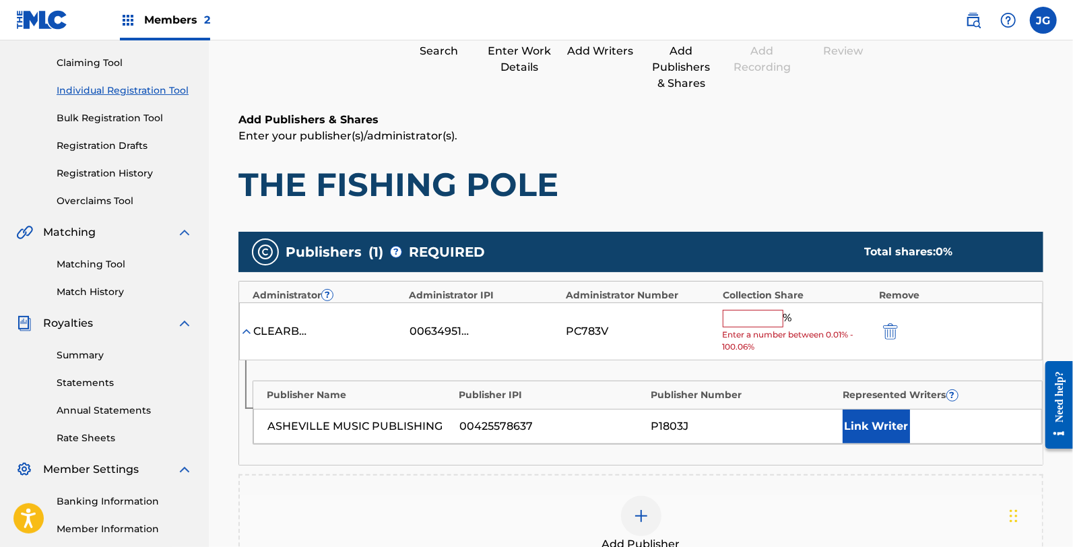
click at [752, 311] on input "text" at bounding box center [753, 319] width 61 height 18
type input "1"
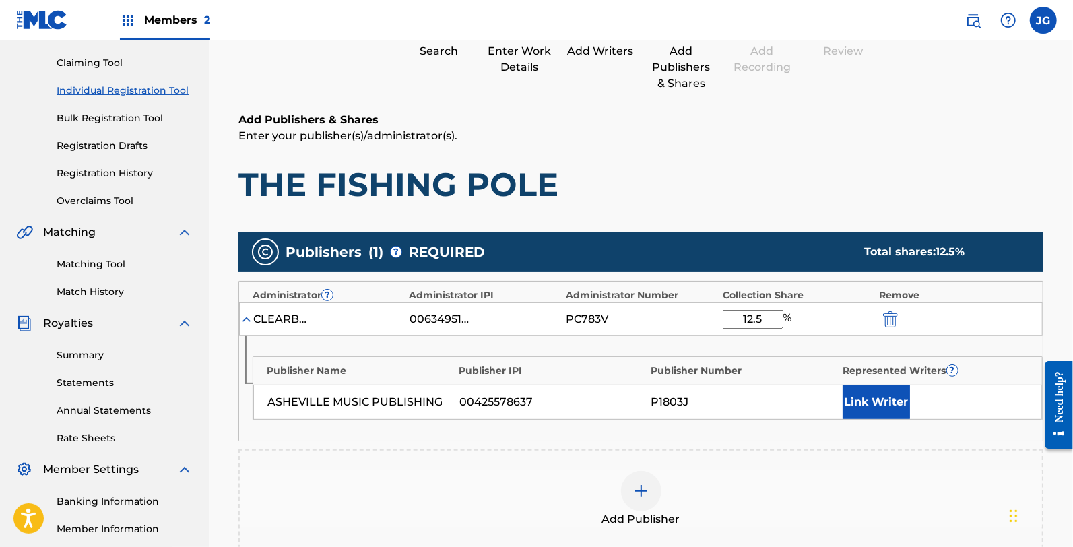
type input "12.5"
click at [853, 393] on button "Link Writer" at bounding box center [876, 402] width 67 height 34
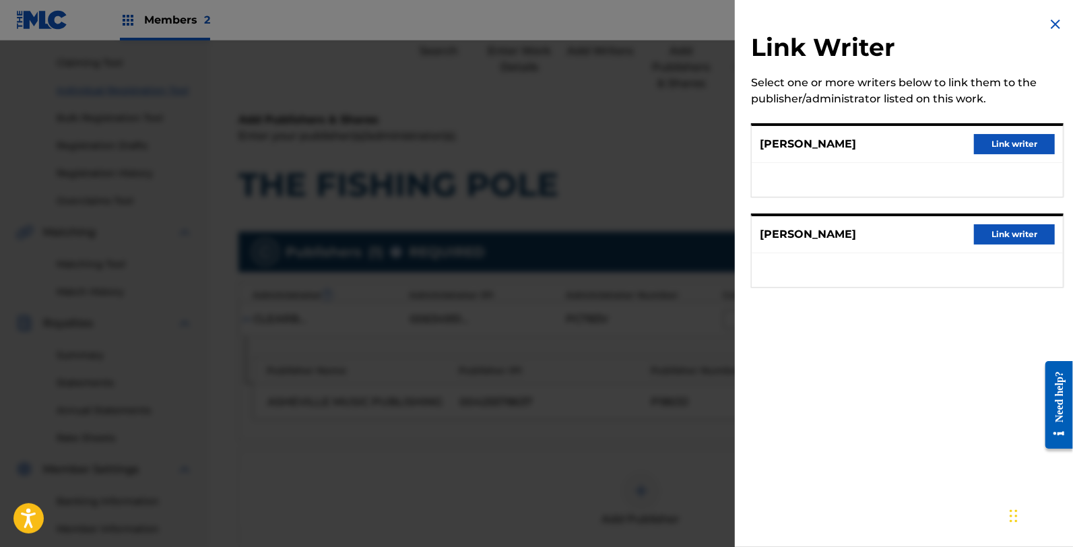
click at [1005, 232] on button "Link writer" at bounding box center [1014, 234] width 81 height 20
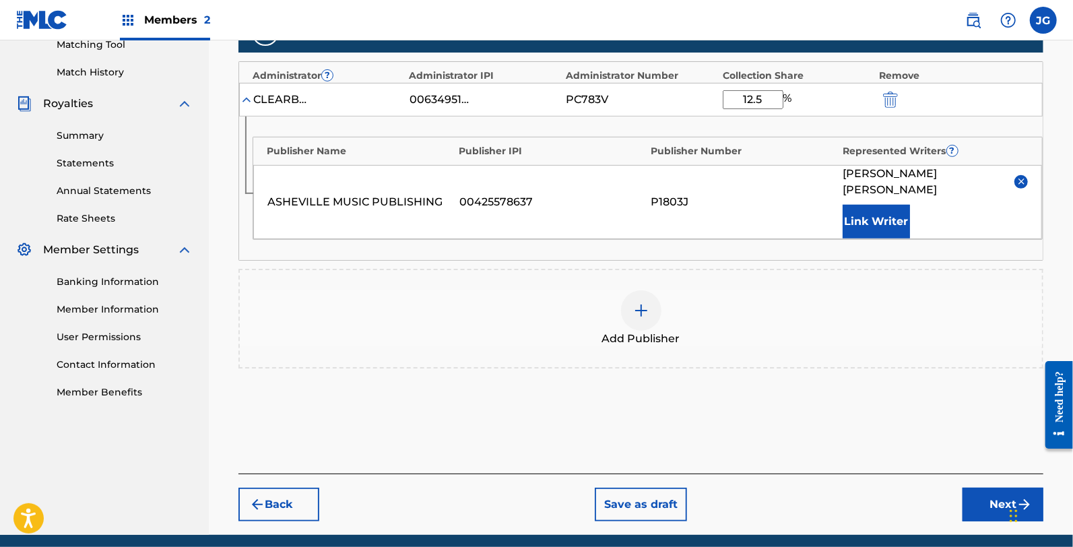
scroll to position [389, 0]
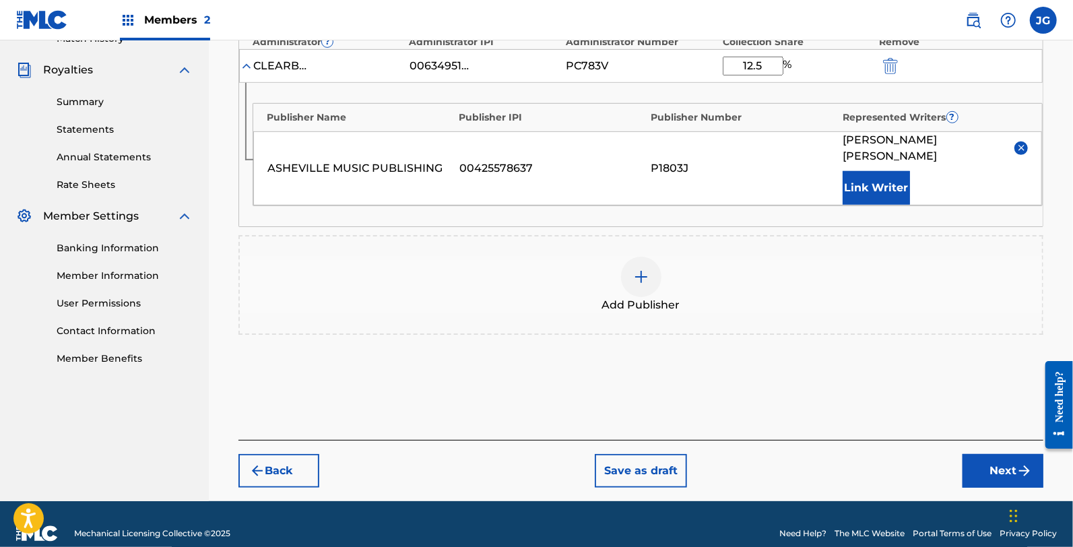
click at [602, 264] on div "Add Publisher" at bounding box center [641, 285] width 802 height 57
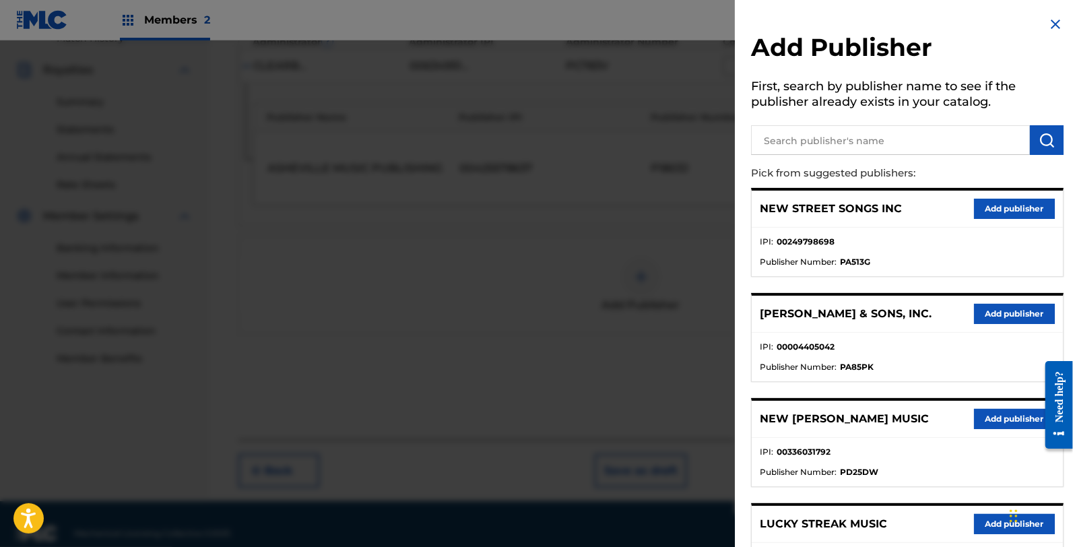
click at [820, 143] on input "text" at bounding box center [890, 140] width 279 height 30
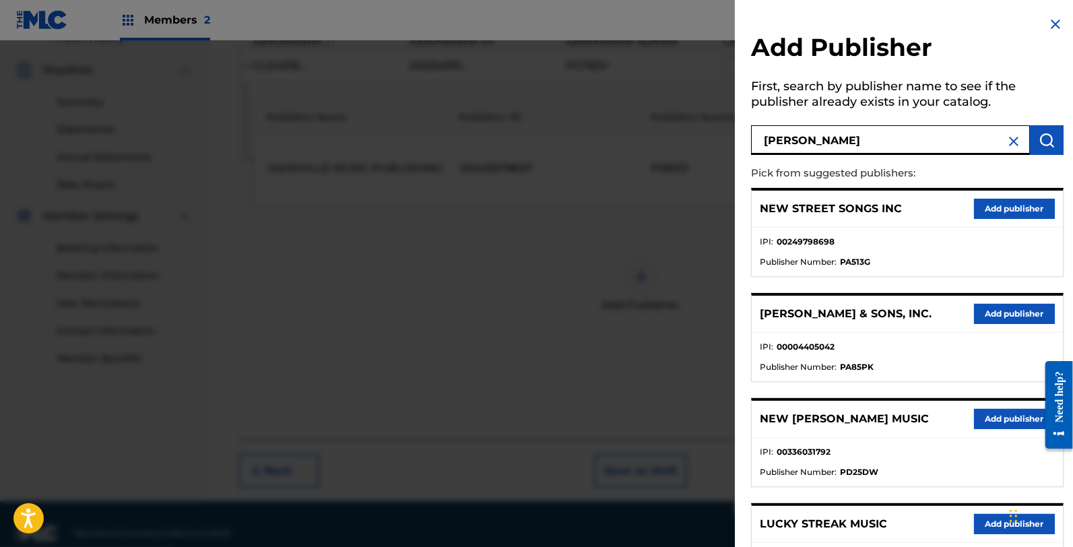
type input "[PERSON_NAME]"
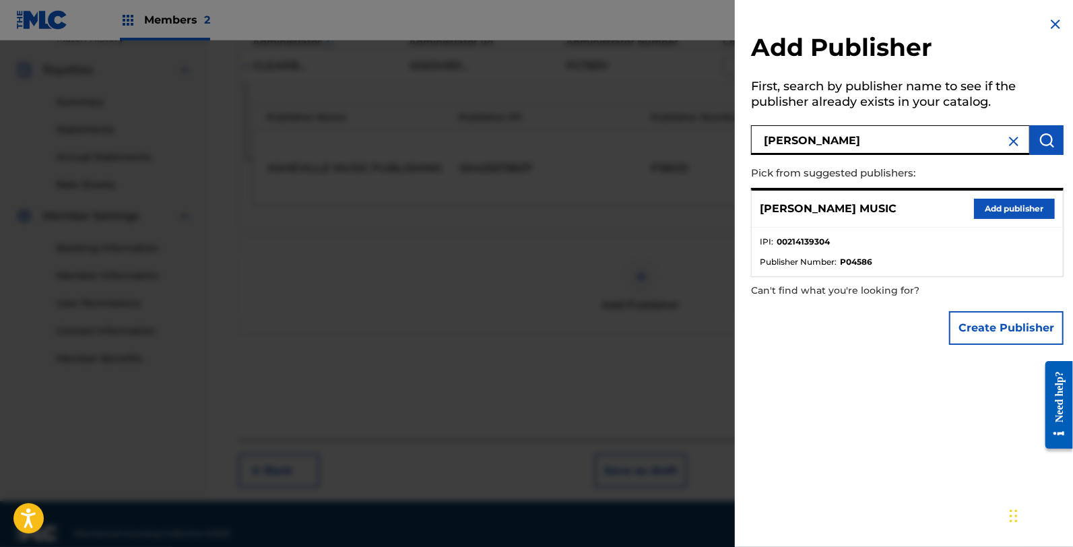
click at [994, 213] on button "Add publisher" at bounding box center [1014, 209] width 81 height 20
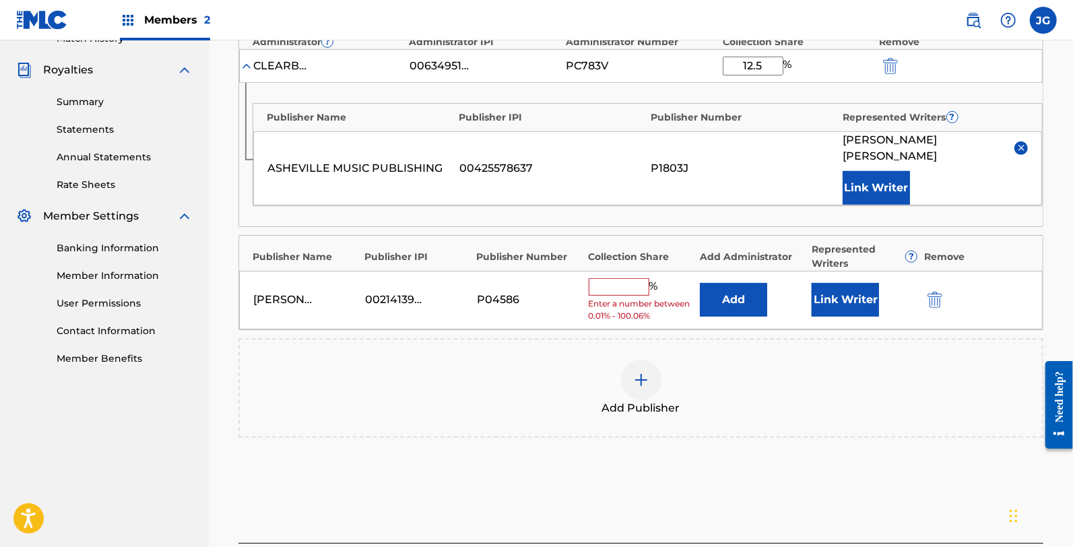
click at [698, 283] on div "[PERSON_NAME] MUSIC 00214139304 P04586 % Enter a number between 0.01% - 100.06%…" at bounding box center [640, 300] width 803 height 59
click at [758, 283] on button "Add" at bounding box center [733, 300] width 67 height 34
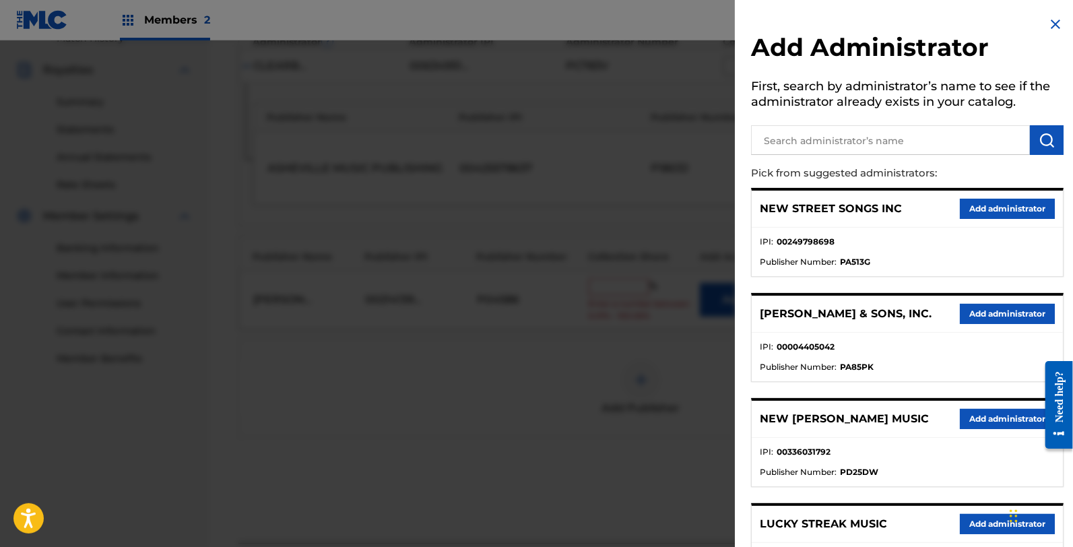
click at [809, 123] on div at bounding box center [907, 138] width 312 height 34
click at [811, 151] on input "text" at bounding box center [890, 140] width 279 height 30
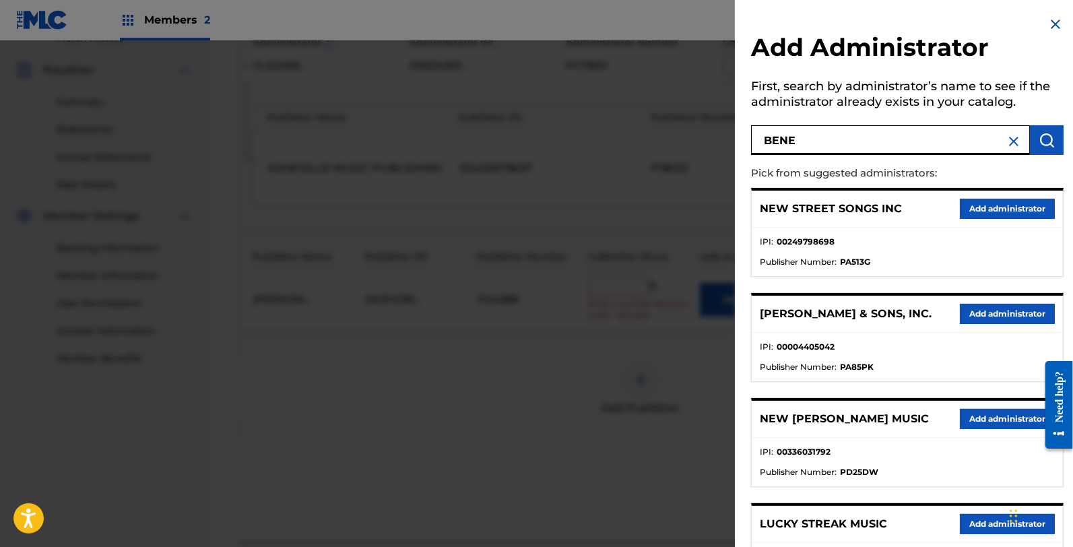
type input "BENE"
click at [1048, 139] on img "submit" at bounding box center [1046, 140] width 16 height 16
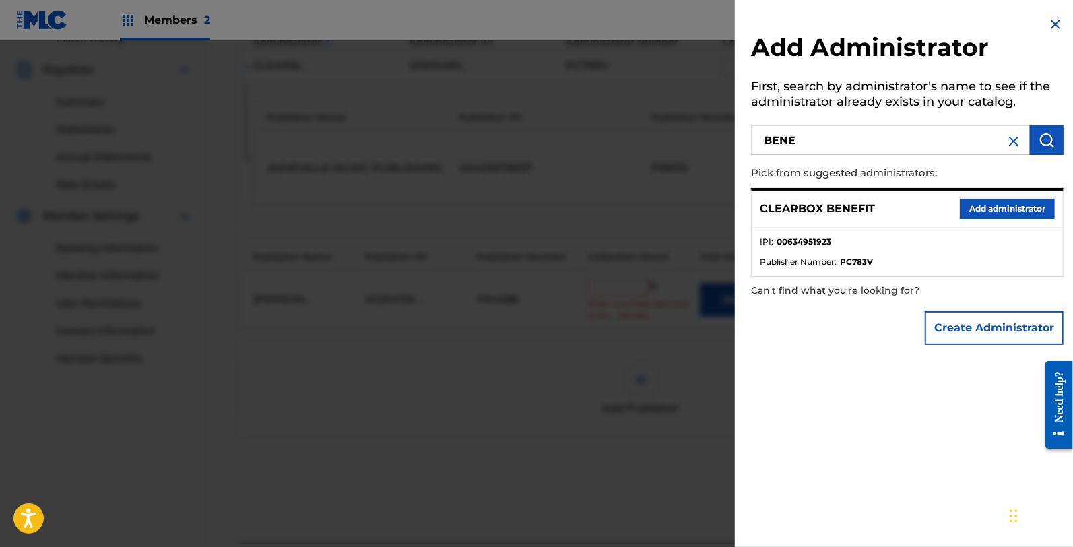
click at [985, 207] on button "Add administrator" at bounding box center [1007, 209] width 95 height 20
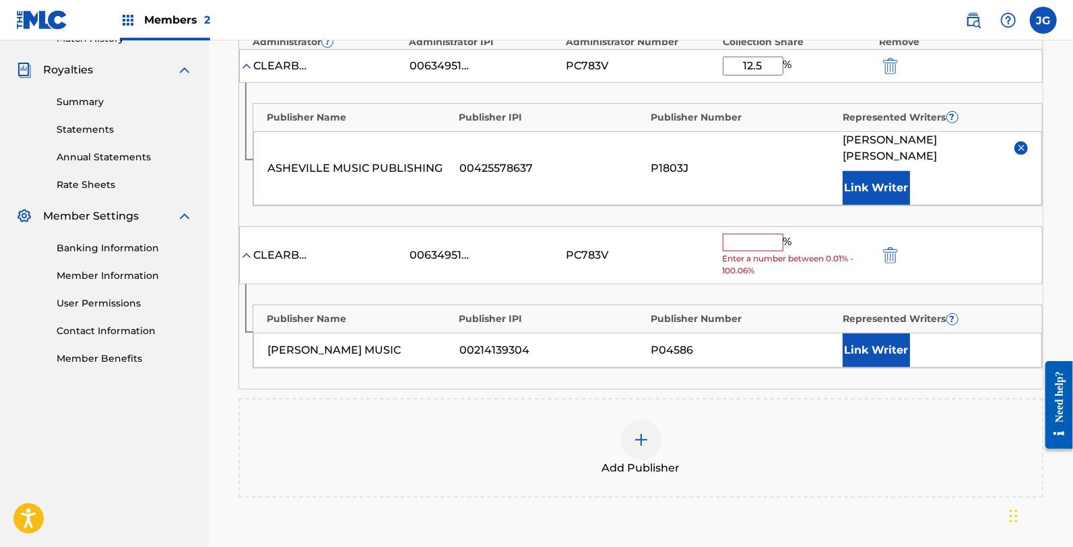
click at [760, 234] on input "text" at bounding box center [753, 243] width 61 height 18
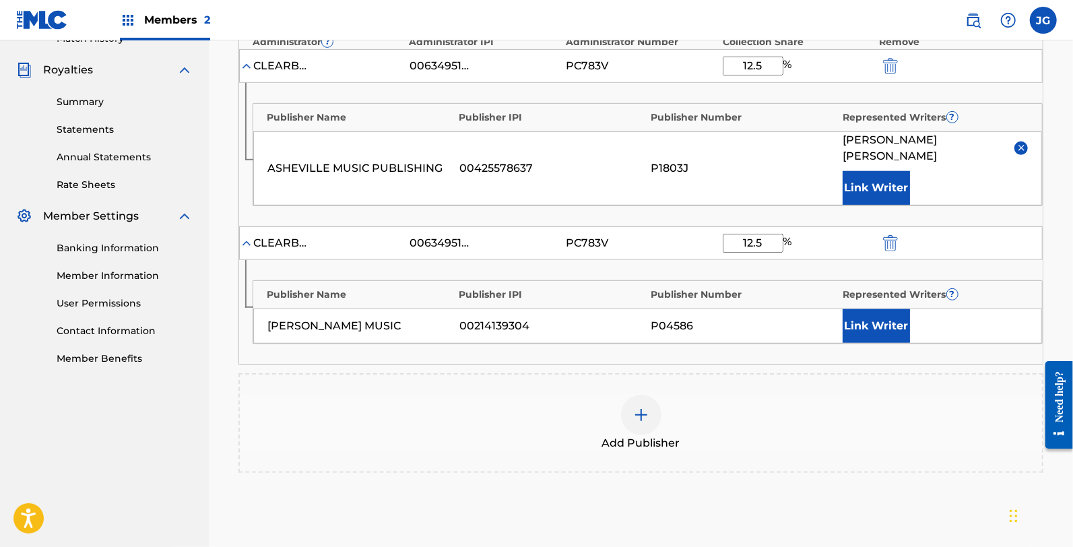
type input "12.5"
click at [888, 323] on button "Link Writer" at bounding box center [876, 326] width 67 height 34
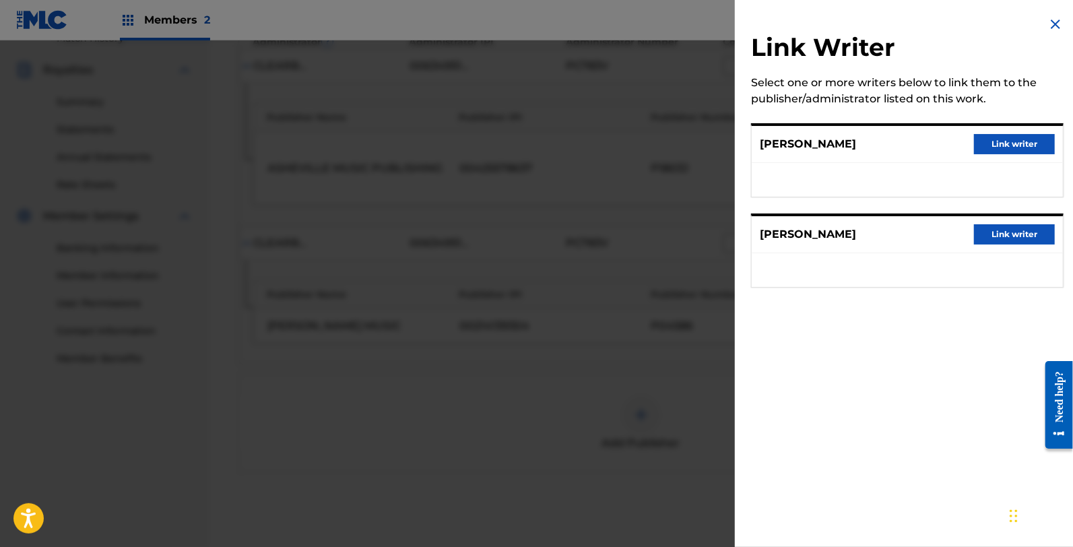
click at [1001, 228] on button "Link writer" at bounding box center [1014, 234] width 81 height 20
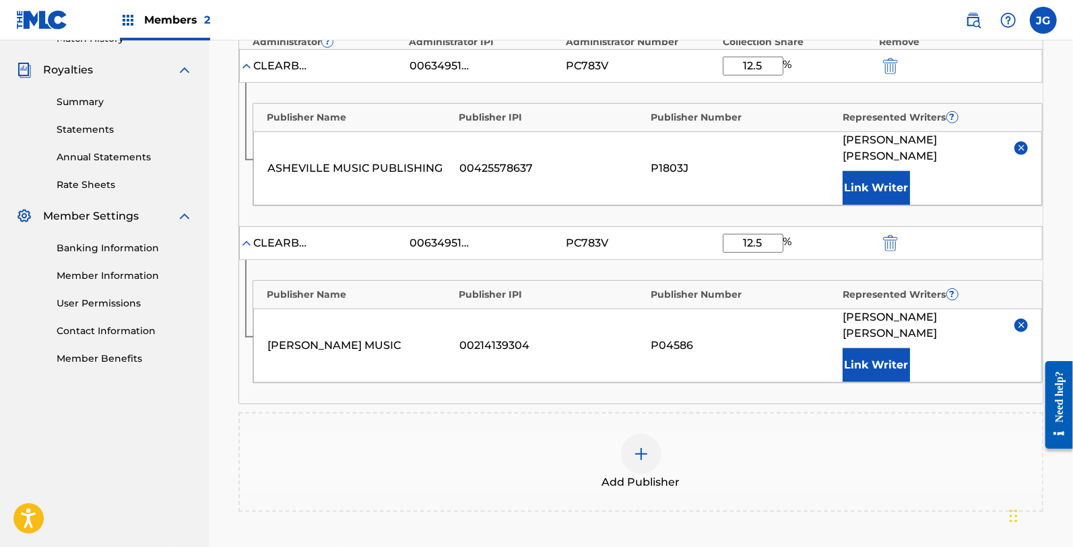
click at [804, 412] on div "Add Publisher" at bounding box center [640, 462] width 805 height 100
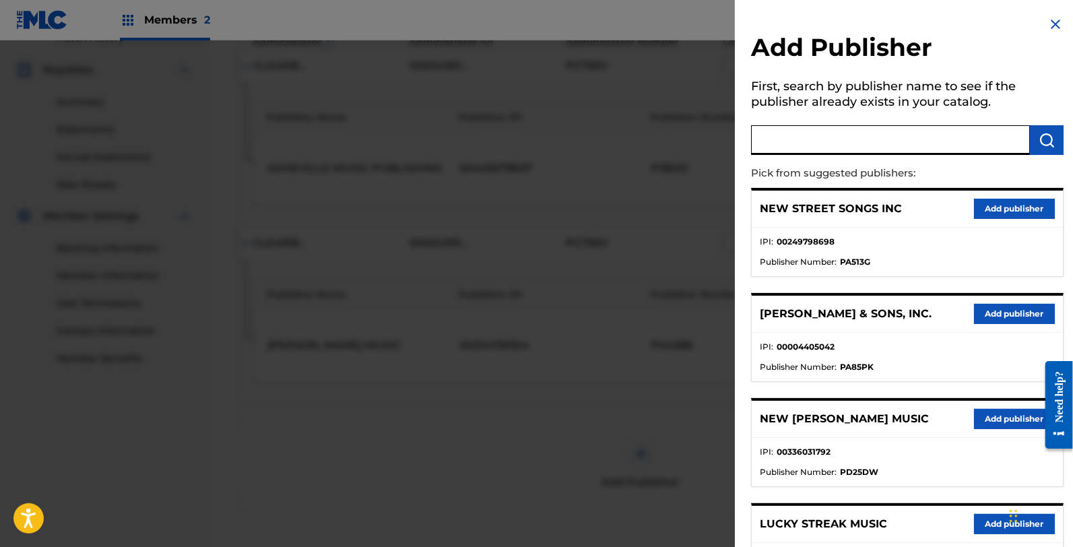
click at [881, 135] on input "text" at bounding box center [890, 140] width 279 height 30
type input "POSSUM RUN"
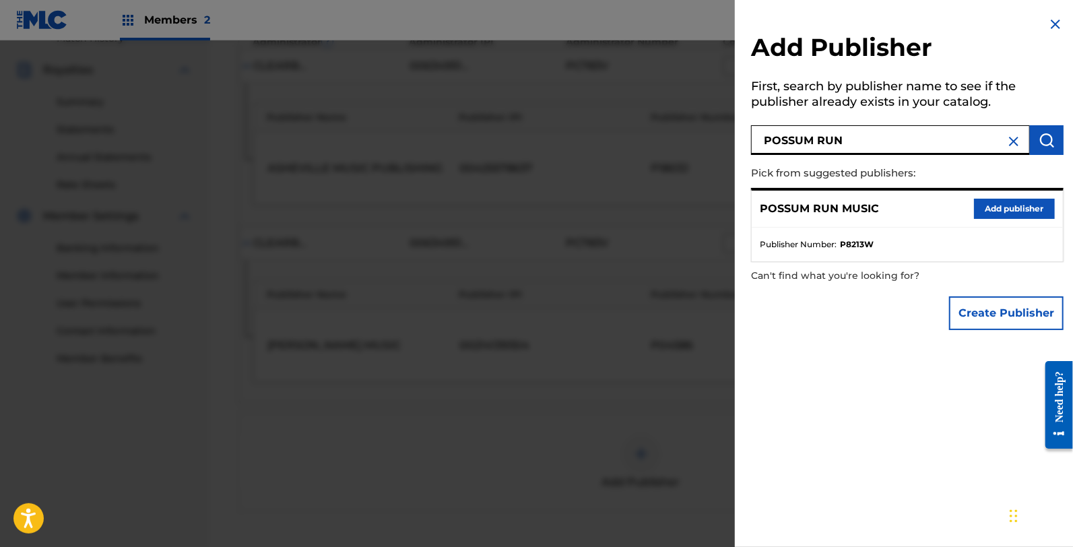
drag, startPoint x: 983, startPoint y: 204, endPoint x: 933, endPoint y: 222, distance: 53.1
click at [984, 204] on button "Add publisher" at bounding box center [1014, 209] width 81 height 20
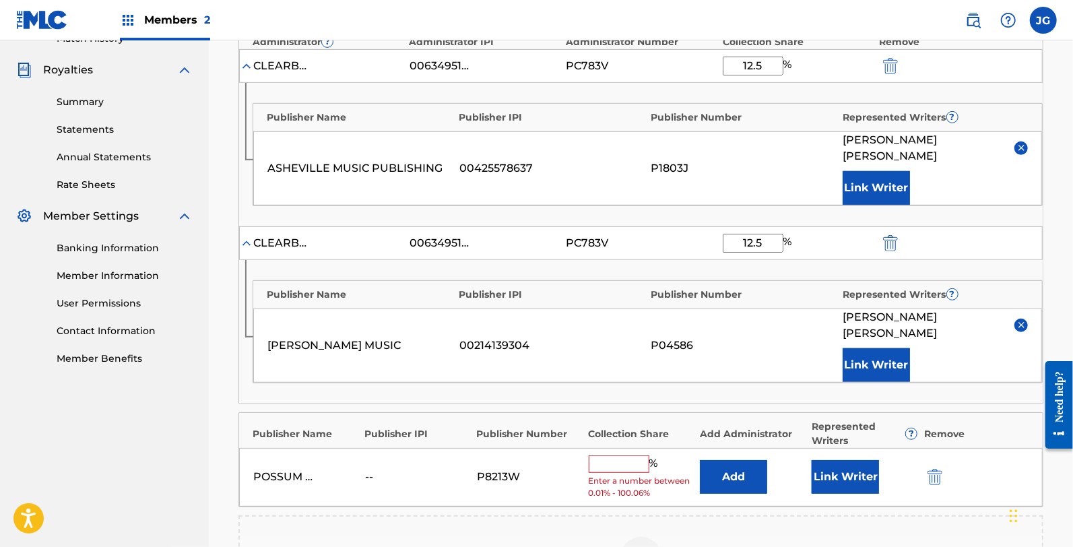
click at [718, 460] on button "Add" at bounding box center [733, 477] width 67 height 34
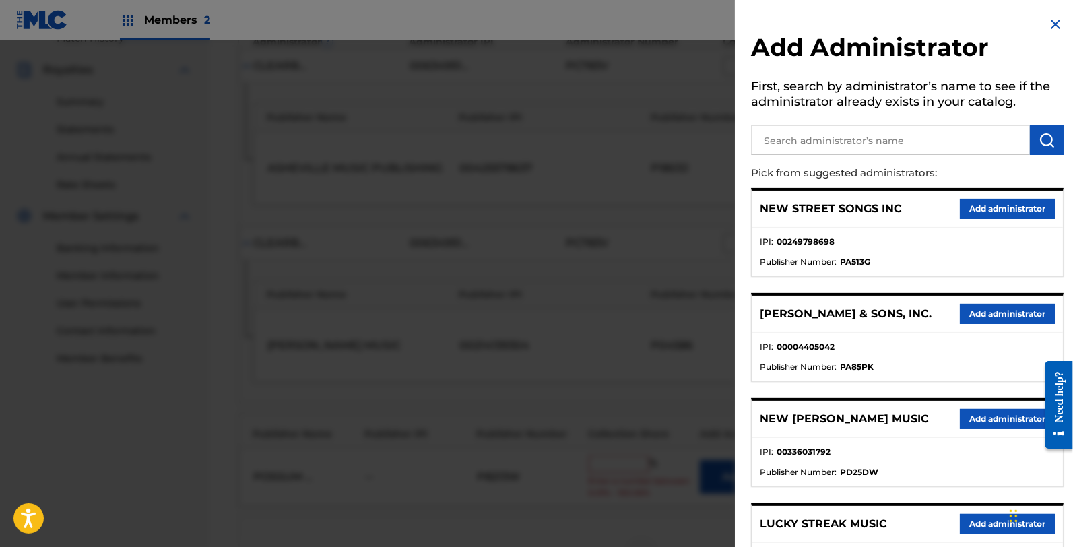
click at [862, 137] on input "text" at bounding box center [890, 140] width 279 height 30
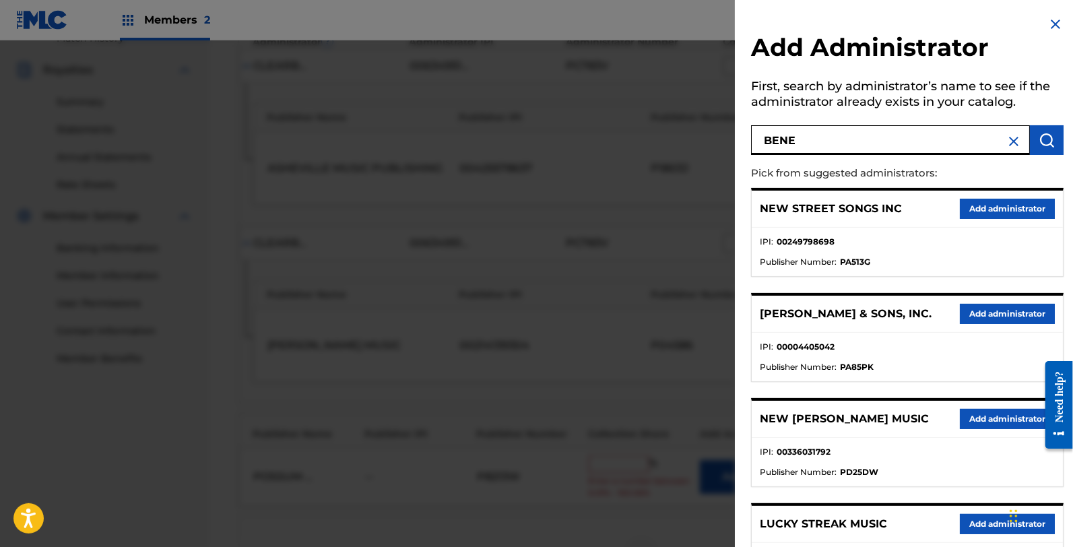
type input "BENE"
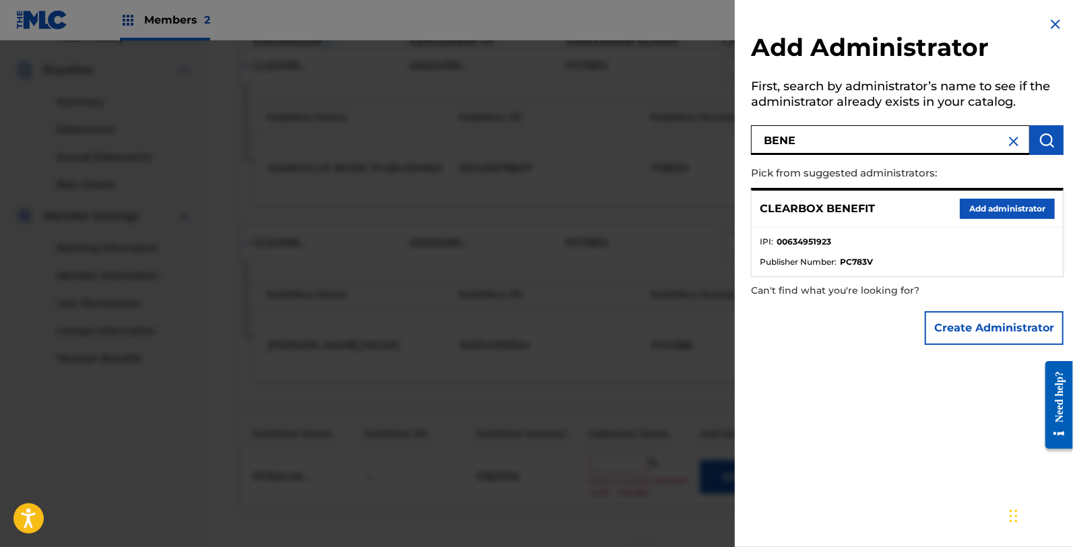
click at [977, 199] on button "Add administrator" at bounding box center [1007, 209] width 95 height 20
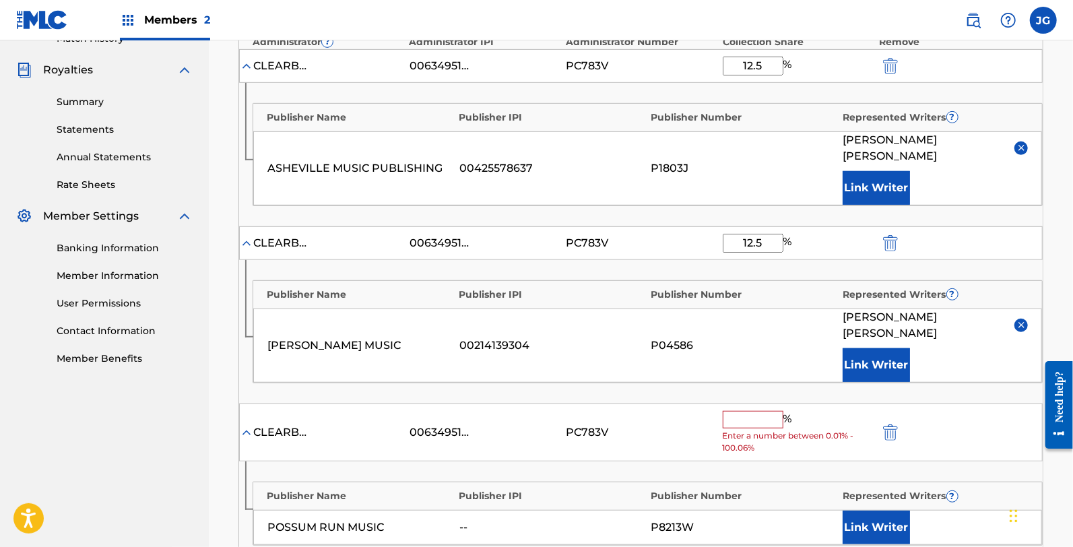
click at [735, 411] on input "text" at bounding box center [753, 420] width 61 height 18
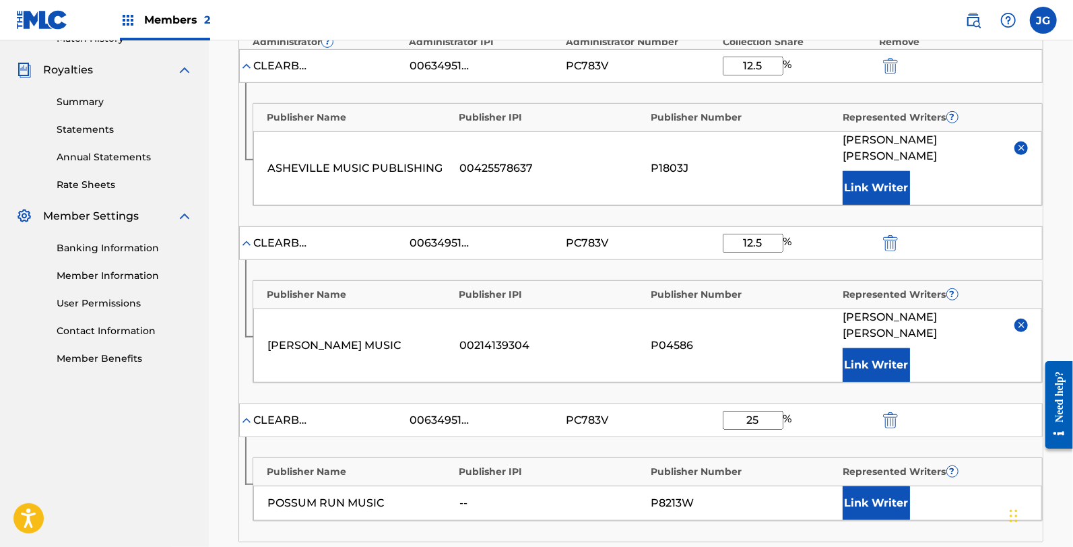
type input "25"
click at [716, 337] on div "P04586" at bounding box center [743, 345] width 185 height 16
click at [879, 457] on div "Publisher Name Publisher IPI Publisher Number Represented Writers ? POSSUM RUN …" at bounding box center [648, 489] width 790 height 64
click at [882, 486] on button "Link Writer" at bounding box center [876, 503] width 67 height 34
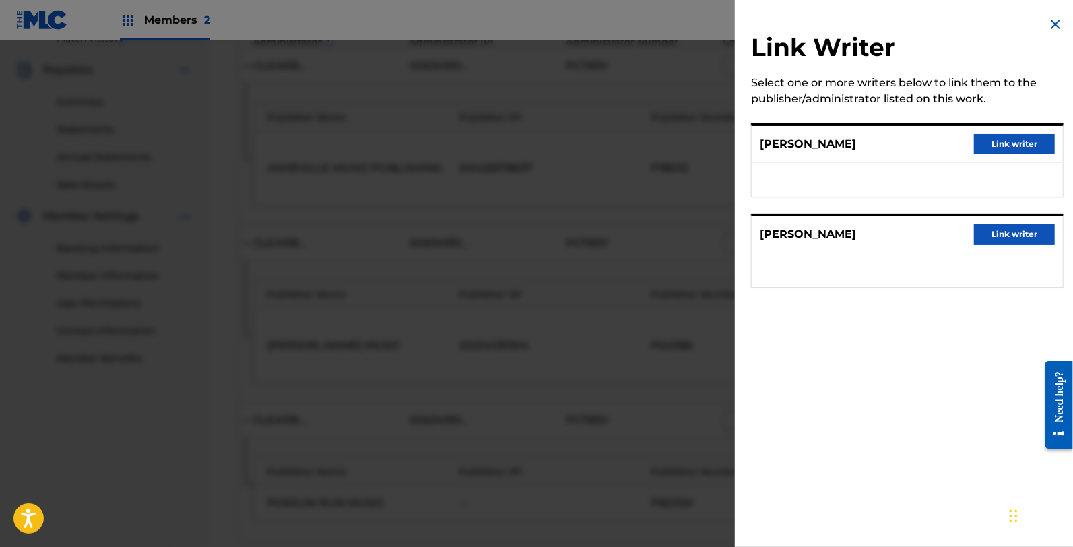
click at [1022, 218] on div "[PERSON_NAME] Link writer" at bounding box center [907, 234] width 311 height 37
click at [1026, 230] on button "Link writer" at bounding box center [1014, 234] width 81 height 20
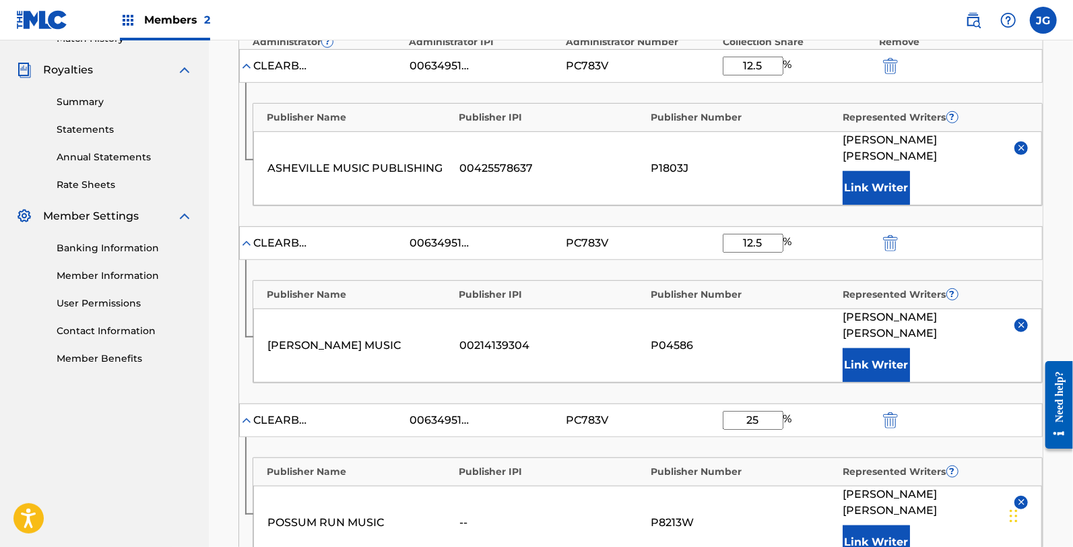
scroll to position [688, 0]
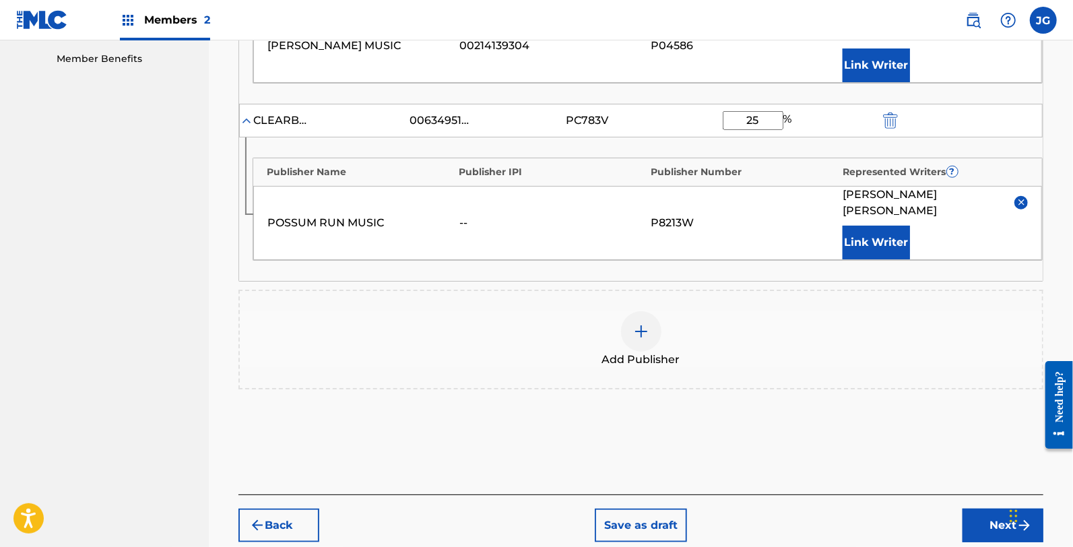
click at [771, 311] on div "Add Publisher" at bounding box center [641, 339] width 802 height 57
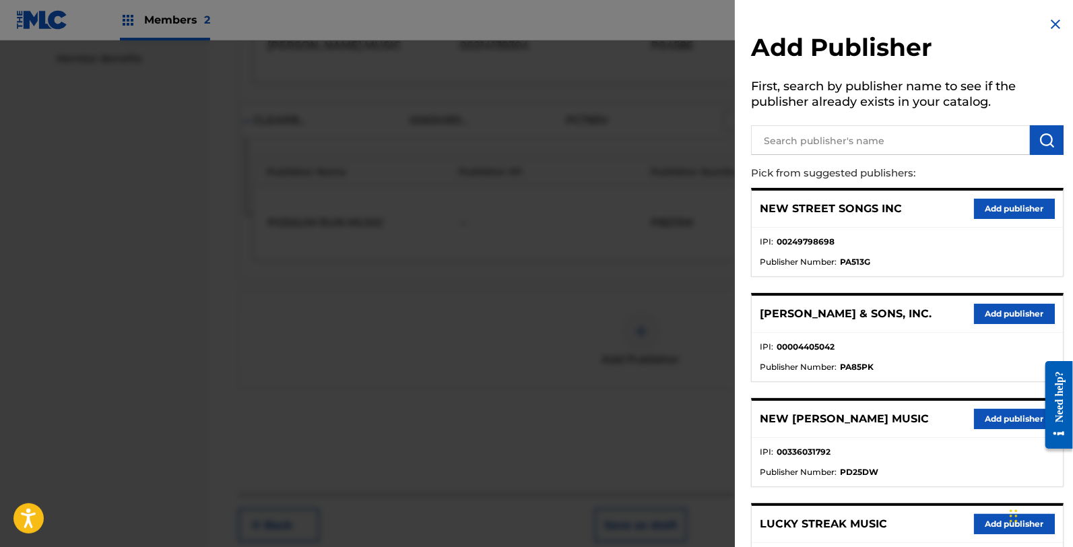
click at [892, 136] on input "text" at bounding box center [890, 140] width 279 height 30
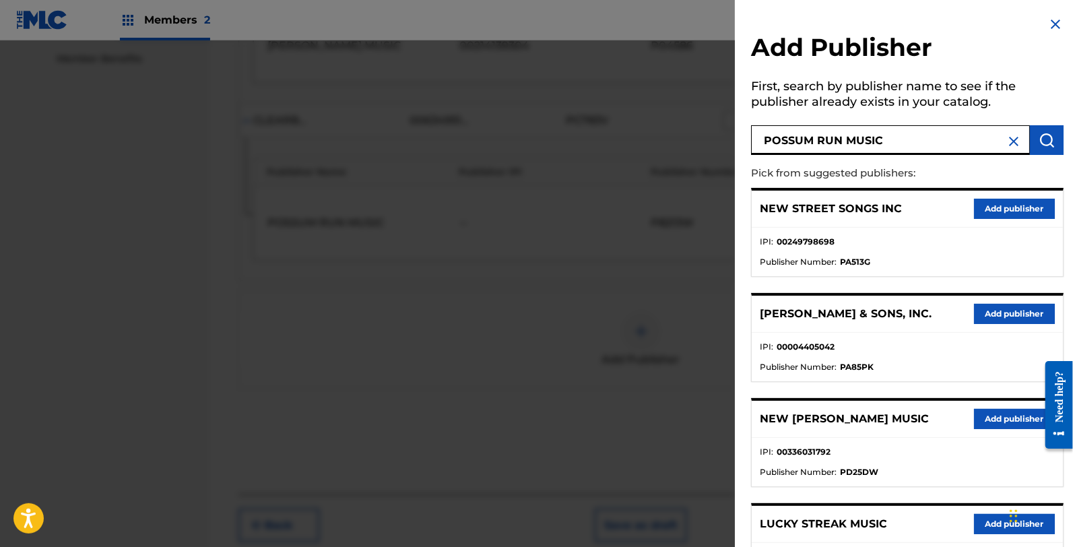
type input "POSSUM RUN MUSIC"
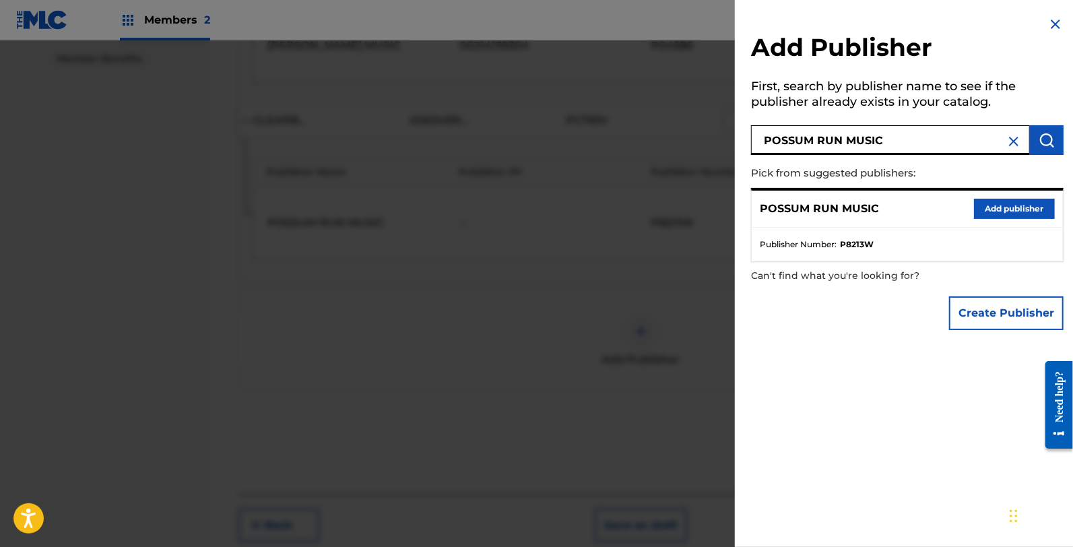
click at [974, 193] on div "POSSUM RUN MUSIC Add publisher" at bounding box center [907, 209] width 311 height 37
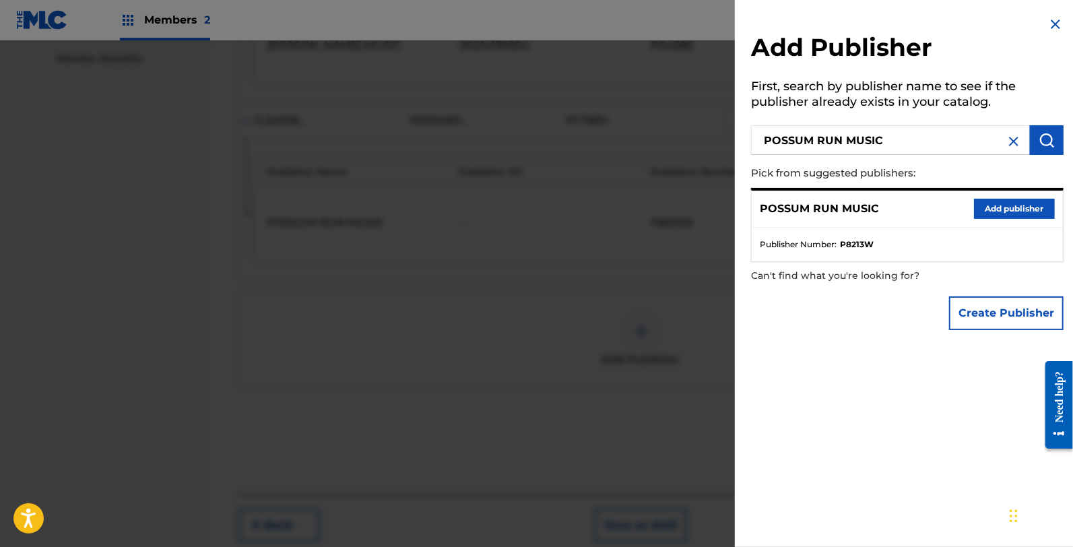
click at [981, 199] on button "Add publisher" at bounding box center [1014, 209] width 81 height 20
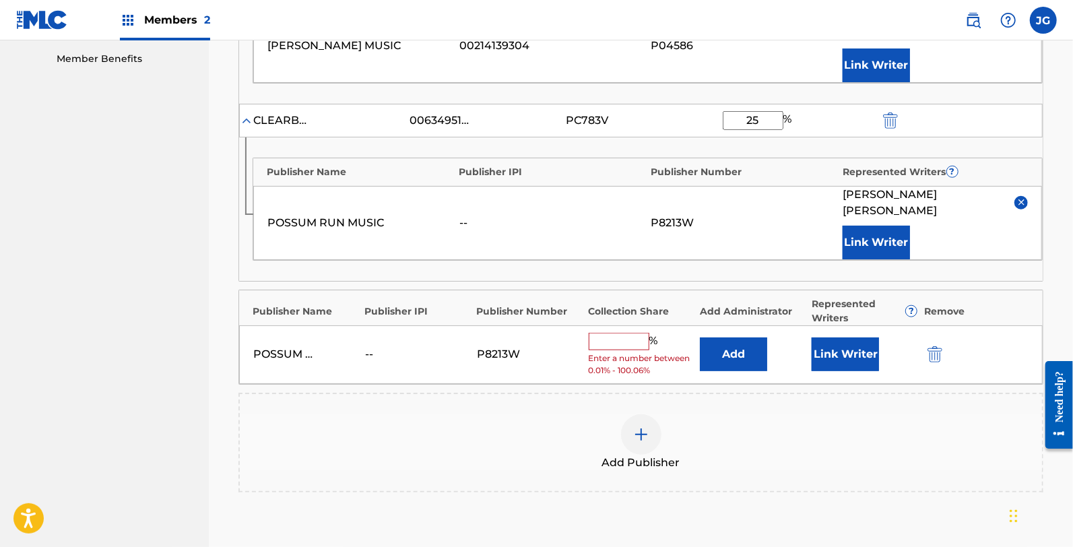
click at [839, 337] on button "Link Writer" at bounding box center [845, 354] width 67 height 34
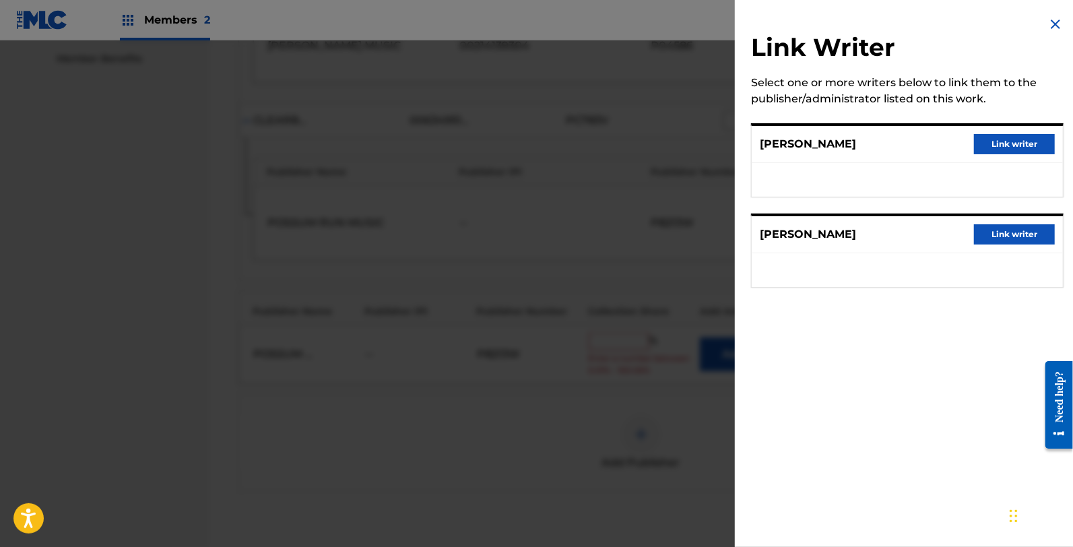
click at [1028, 209] on div "Link Writer Select one or more writers below to link them to the publisher/admi…" at bounding box center [907, 160] width 345 height 320
click at [1028, 219] on div "[PERSON_NAME] Link writer" at bounding box center [907, 234] width 311 height 37
click at [1026, 229] on button "Link writer" at bounding box center [1014, 234] width 81 height 20
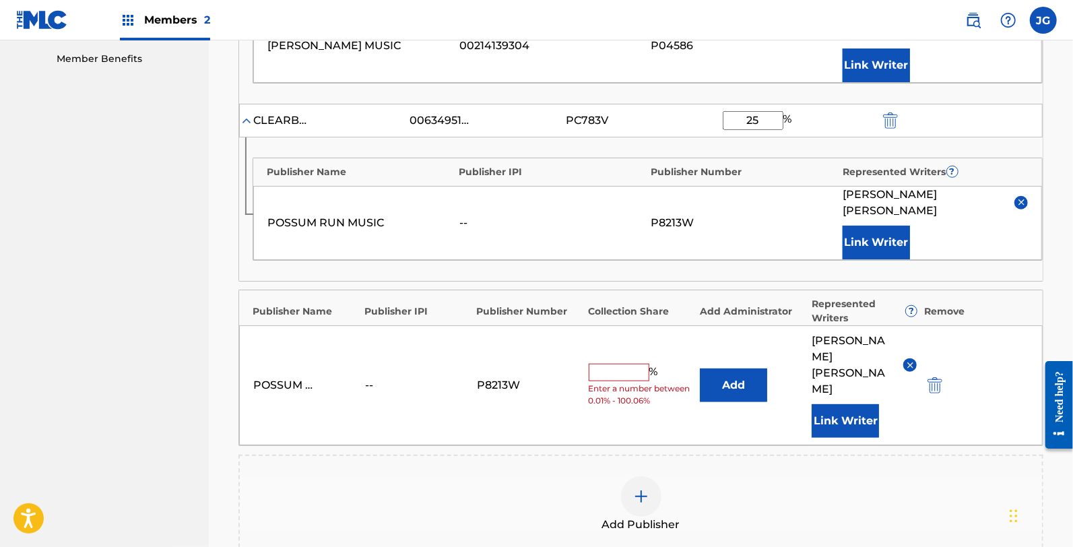
click at [749, 368] on button "Add" at bounding box center [733, 385] width 67 height 34
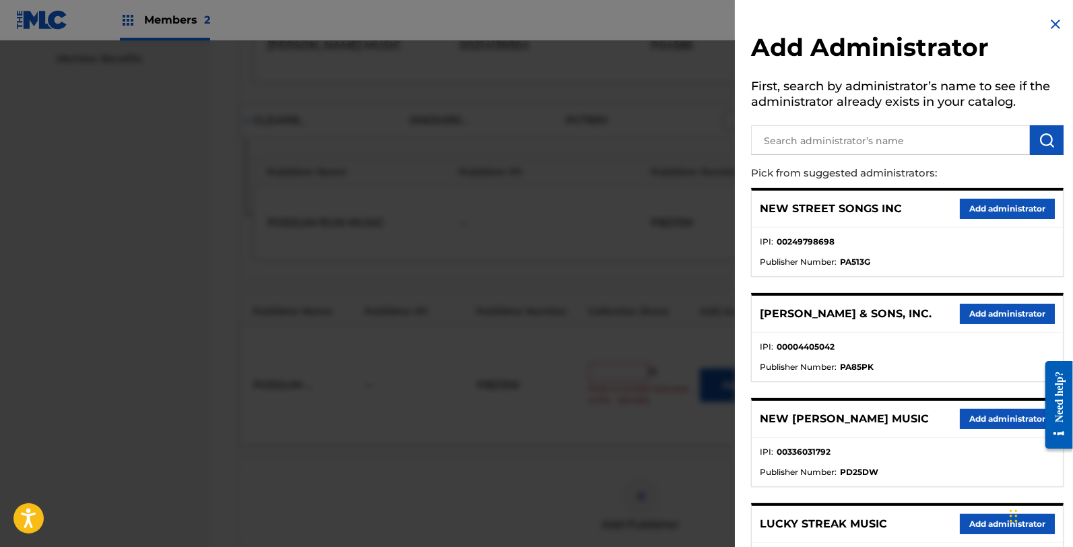
click at [855, 136] on input "text" at bounding box center [890, 140] width 279 height 30
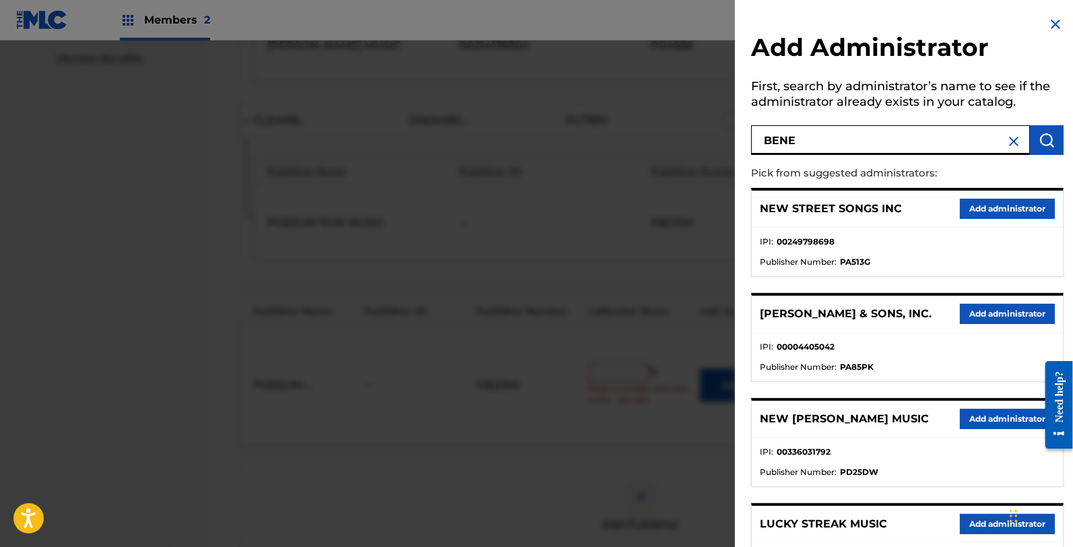
type input "BENE"
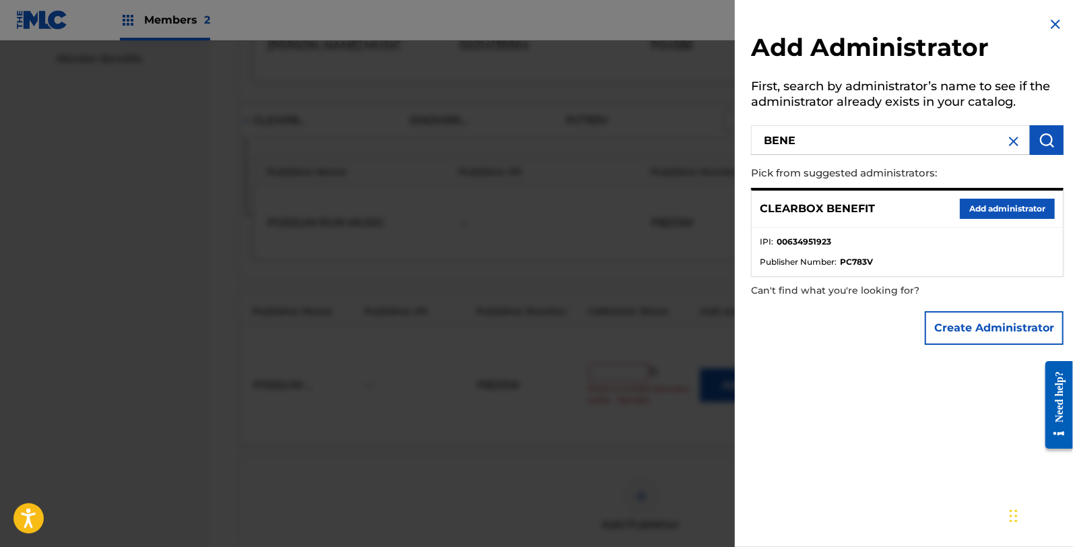
click at [1028, 204] on button "Add administrator" at bounding box center [1007, 209] width 95 height 20
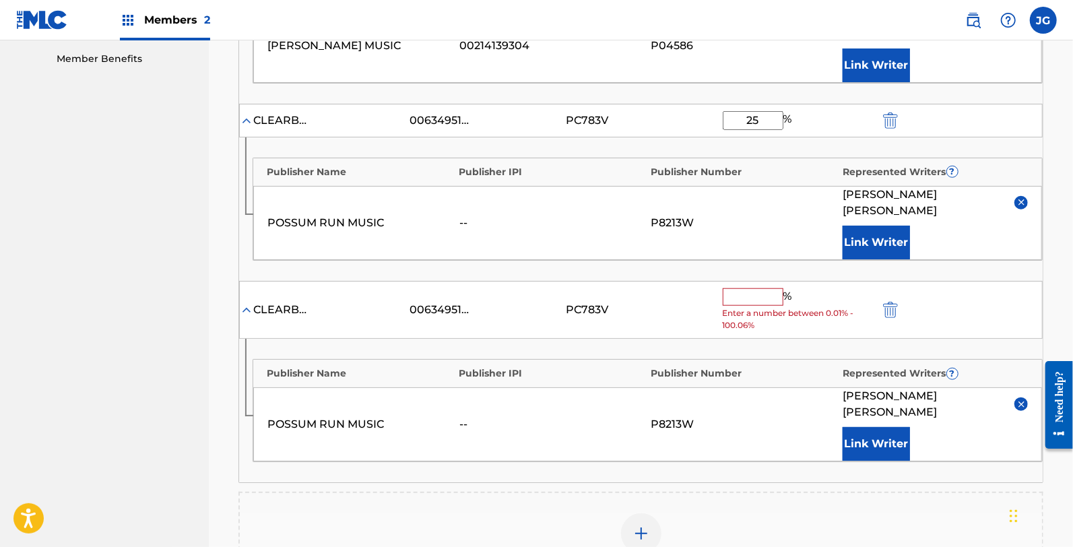
click at [744, 288] on input "text" at bounding box center [753, 297] width 61 height 18
click at [894, 427] on button "Link Writer" at bounding box center [876, 444] width 67 height 34
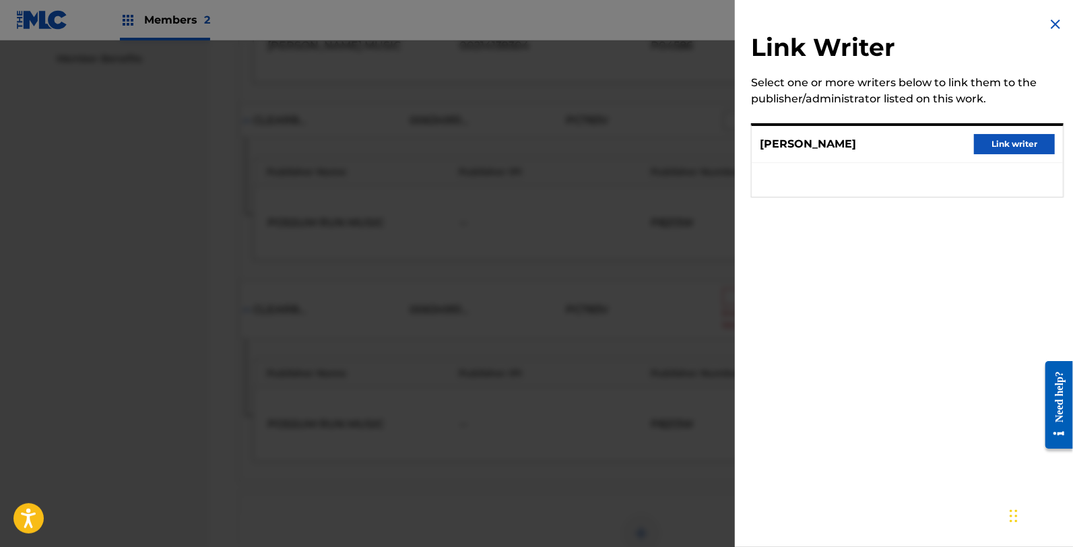
click at [1014, 131] on div "[PERSON_NAME] Link writer" at bounding box center [907, 144] width 311 height 37
click at [993, 143] on button "Link writer" at bounding box center [1014, 144] width 81 height 20
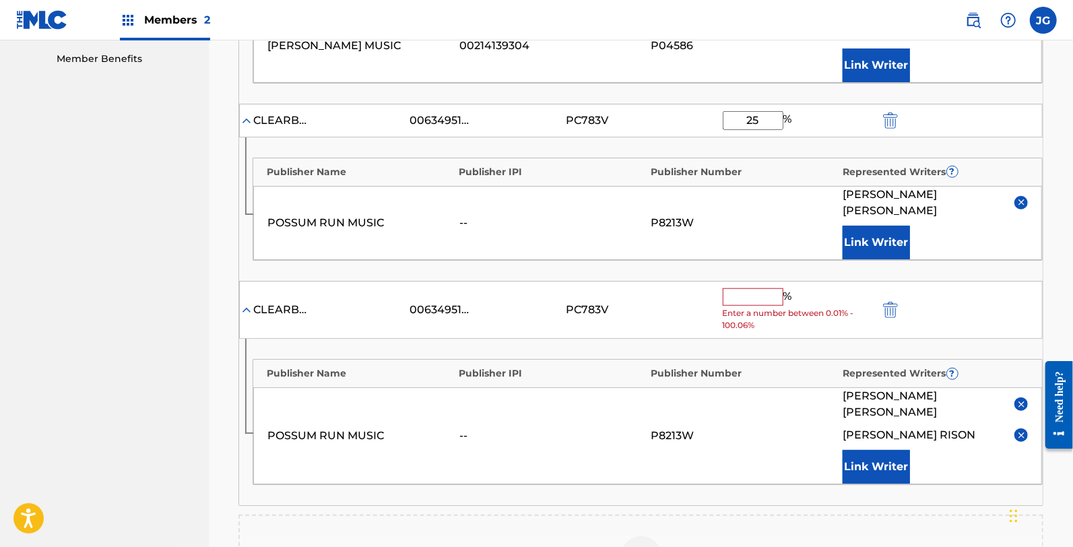
click at [775, 288] on input "text" at bounding box center [753, 297] width 61 height 18
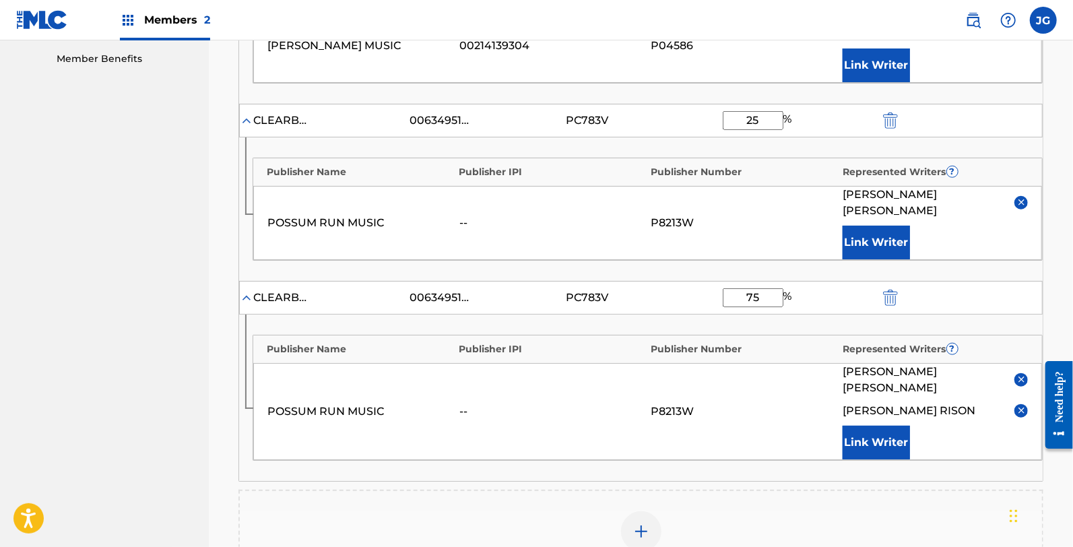
type input "75"
click at [586, 342] on div "Publisher IPI" at bounding box center [551, 349] width 185 height 14
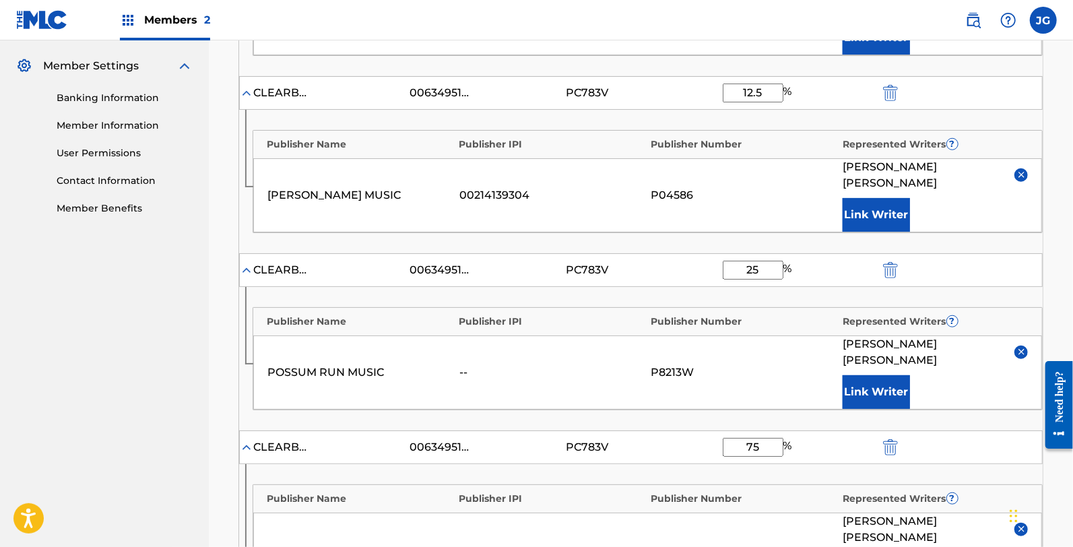
scroll to position [614, 0]
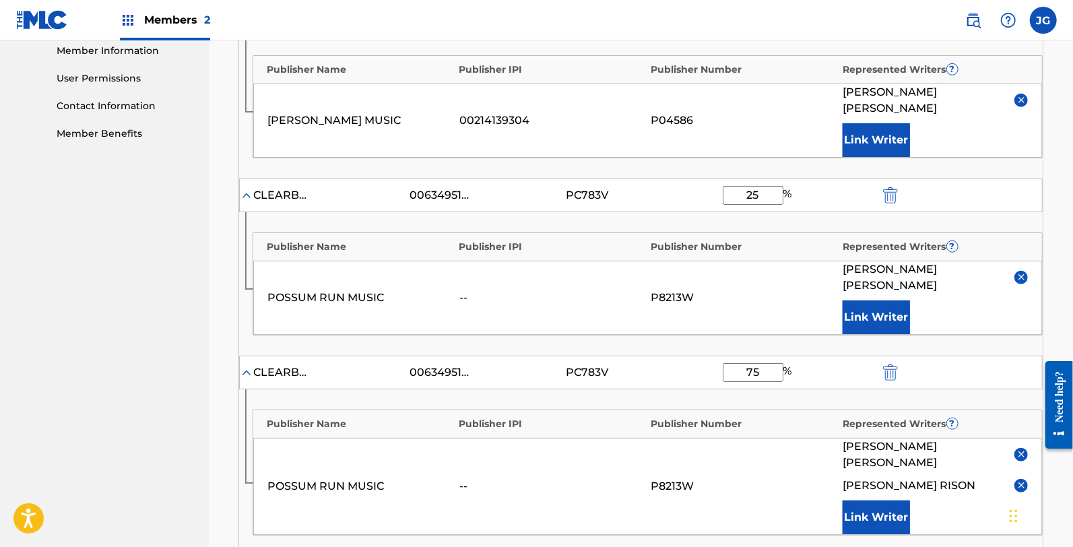
click at [1014, 271] on button at bounding box center [1020, 277] width 13 height 13
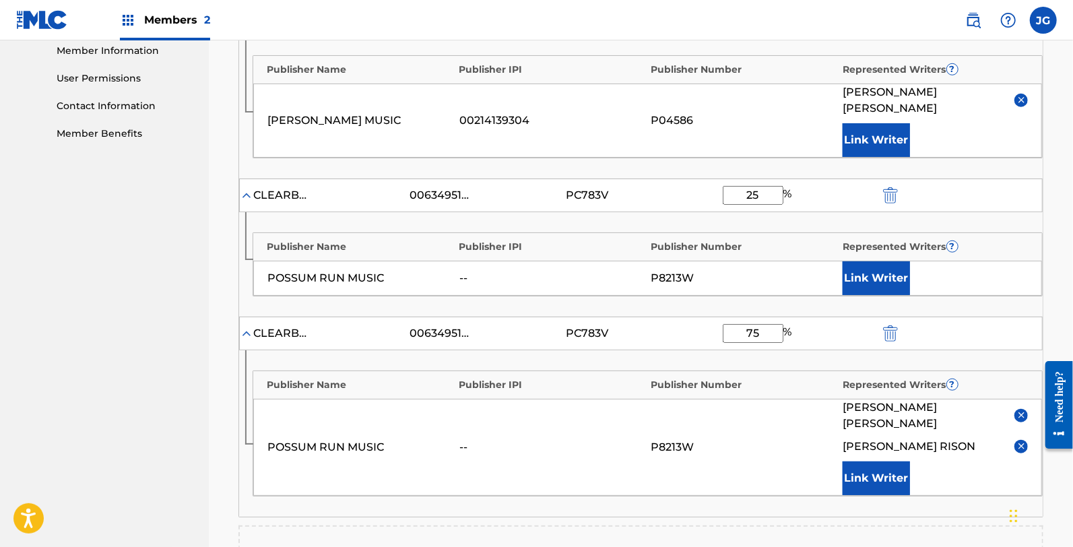
click at [888, 187] on img "submit" at bounding box center [890, 195] width 15 height 16
type input "75"
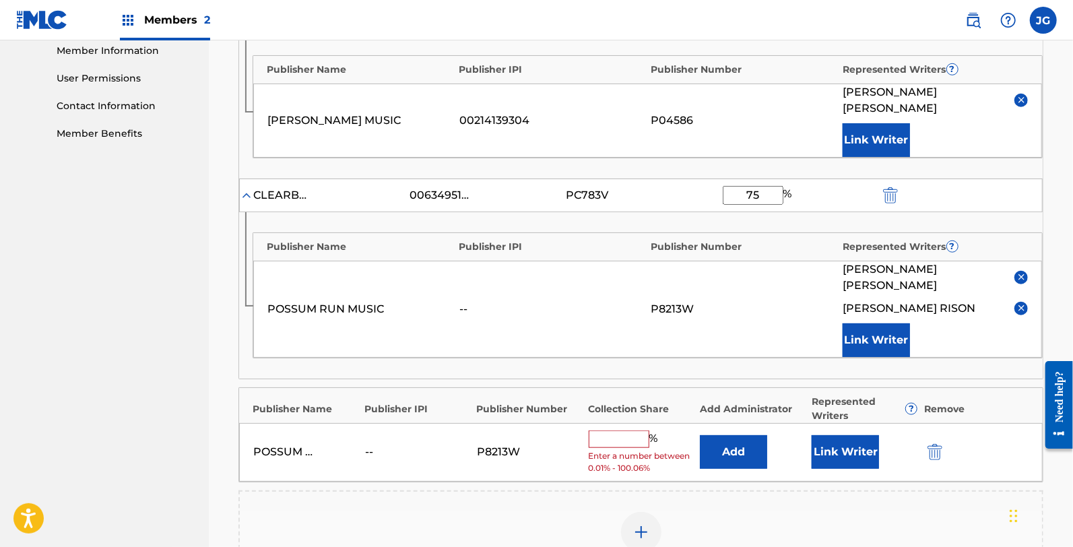
click at [925, 423] on div "POSSUM RUN MUSIC -- P8213W % Enter a number between 0.01% - 100.06% Add Link Wr…" at bounding box center [640, 452] width 803 height 59
click at [934, 444] on img "submit" at bounding box center [934, 452] width 15 height 16
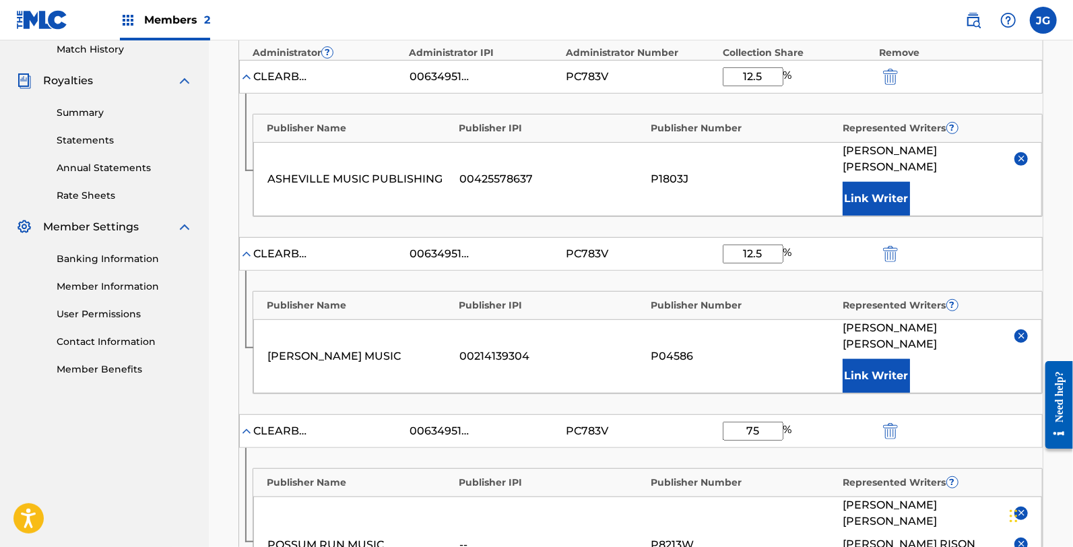
scroll to position [732, 0]
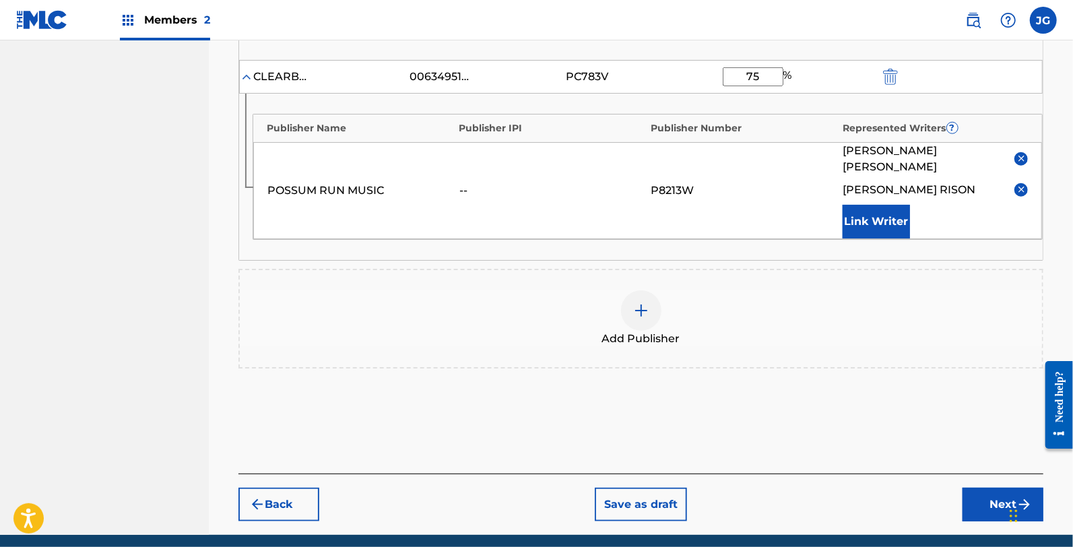
click at [990, 488] on button "Next" at bounding box center [1002, 505] width 81 height 34
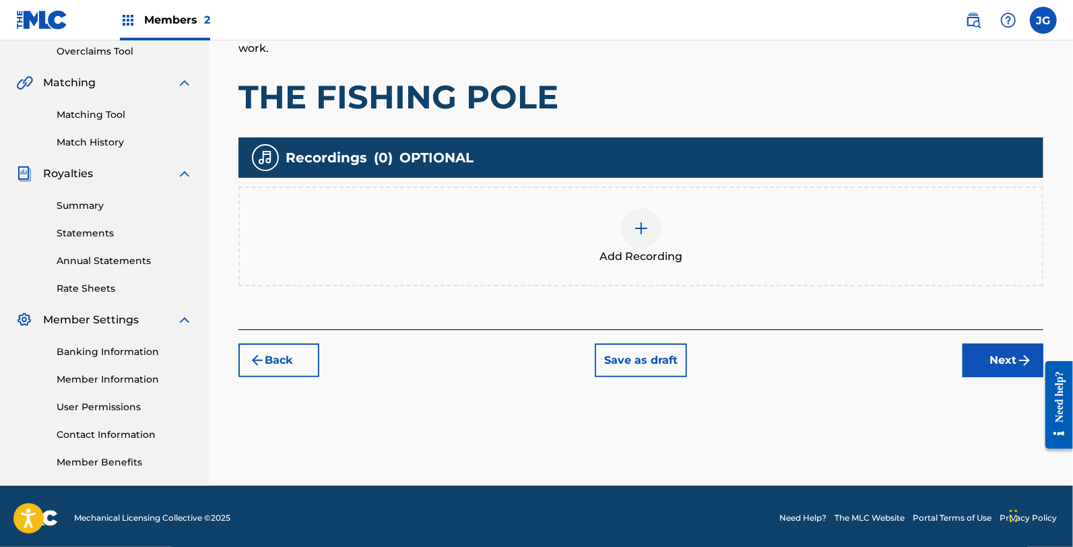
click at [942, 357] on div "Back Save as draft Next" at bounding box center [640, 353] width 805 height 48
click at [977, 360] on button "Next" at bounding box center [1002, 360] width 81 height 34
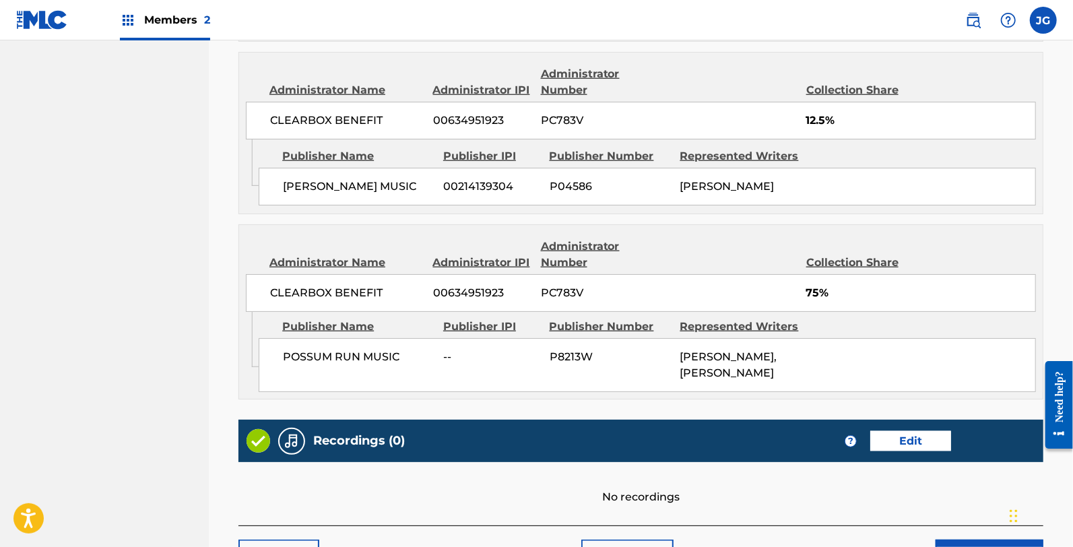
scroll to position [1035, 0]
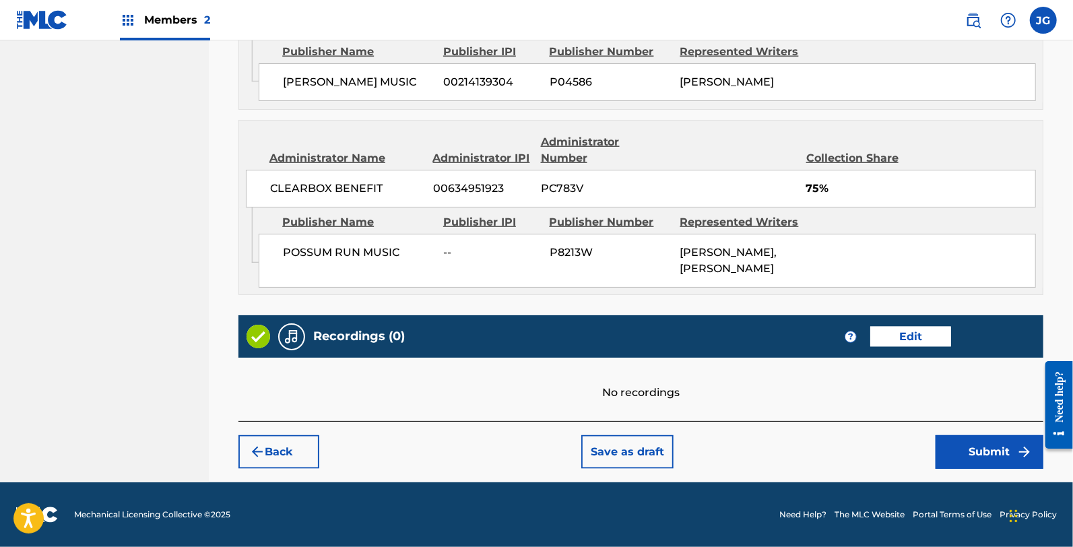
click at [998, 461] on button "Submit" at bounding box center [989, 452] width 108 height 34
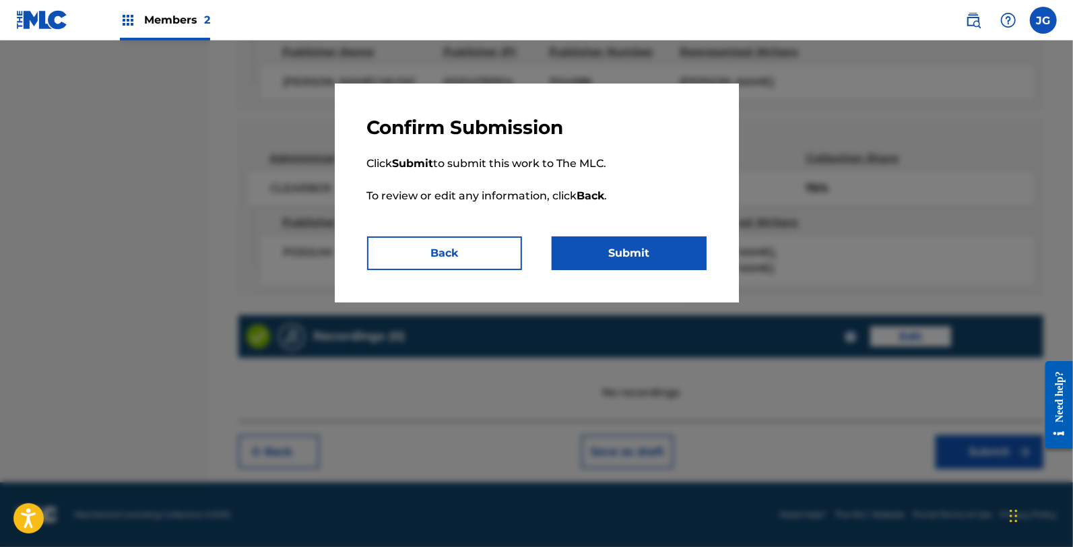
click at [642, 261] on button "Submit" at bounding box center [629, 253] width 155 height 34
